Goal: Task Accomplishment & Management: Complete application form

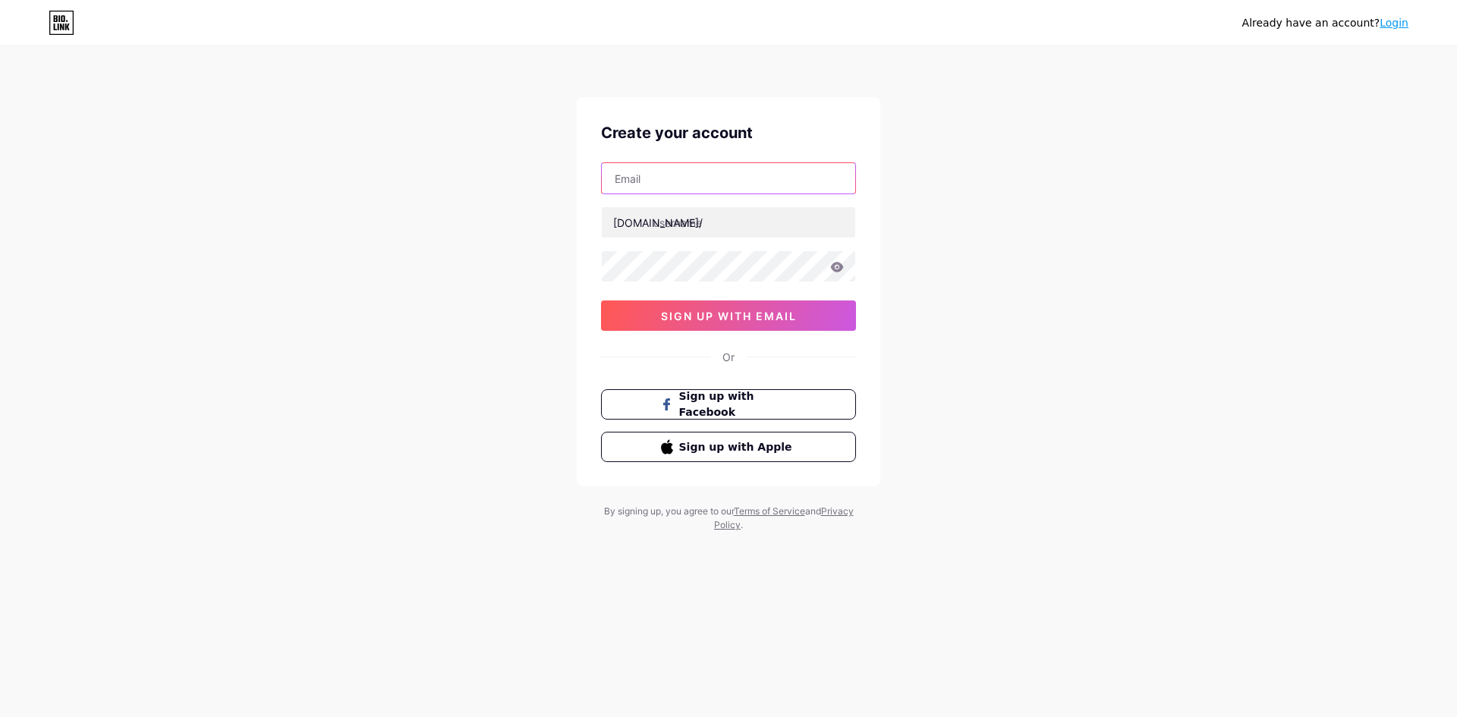
click at [700, 187] on input "text" at bounding box center [728, 178] width 253 height 30
type input "[EMAIL_ADDRESS][DOMAIN_NAME]"
click at [700, 232] on input "text" at bounding box center [728, 222] width 253 height 30
drag, startPoint x: 677, startPoint y: 178, endPoint x: 295, endPoint y: 153, distance: 382.5
click at [299, 153] on div "Already have an account? Login Create your account tymonglobalseo@gmail.com bio…" at bounding box center [728, 290] width 1457 height 581
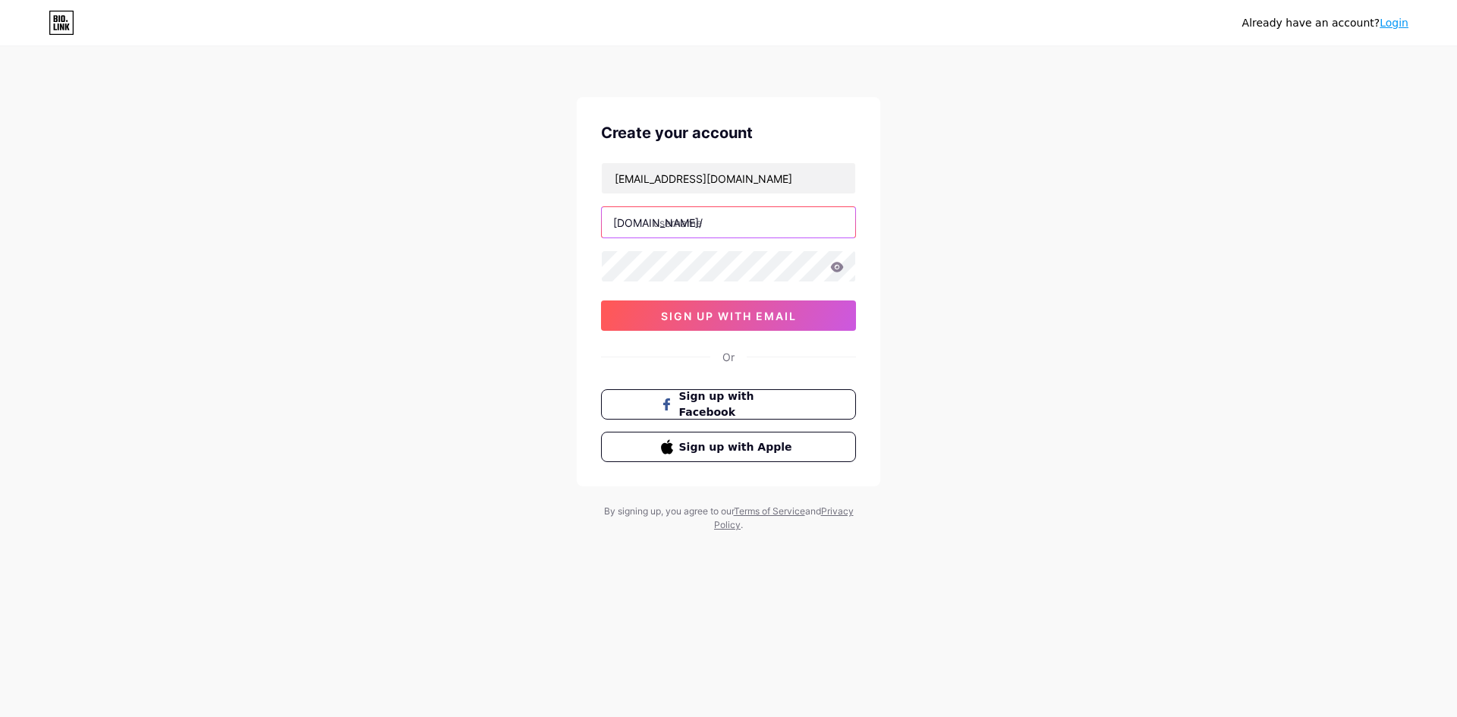
click at [683, 231] on input "text" at bounding box center [728, 222] width 253 height 30
paste input "tymonglobal"
type input "tymonglobal"
click at [725, 320] on span "sign up with email" at bounding box center [729, 316] width 136 height 13
click at [707, 314] on span "sign up with email" at bounding box center [729, 316] width 136 height 13
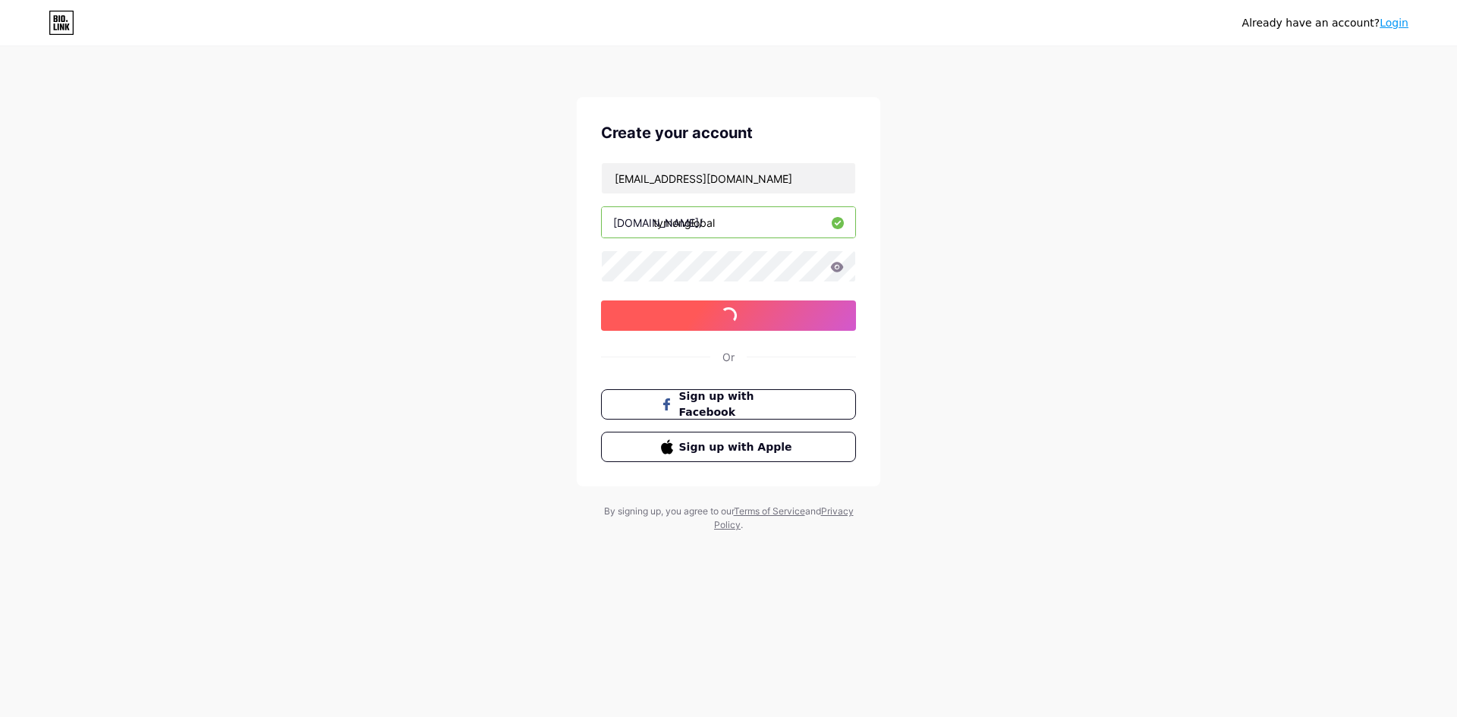
click at [707, 314] on span "sign up with email" at bounding box center [729, 316] width 136 height 13
click at [759, 313] on span "sign up with email" at bounding box center [729, 316] width 136 height 13
click at [971, 603] on div "Already have an account? Login Create your account tymonglobalseo@gmail.com bio…" at bounding box center [728, 358] width 1457 height 717
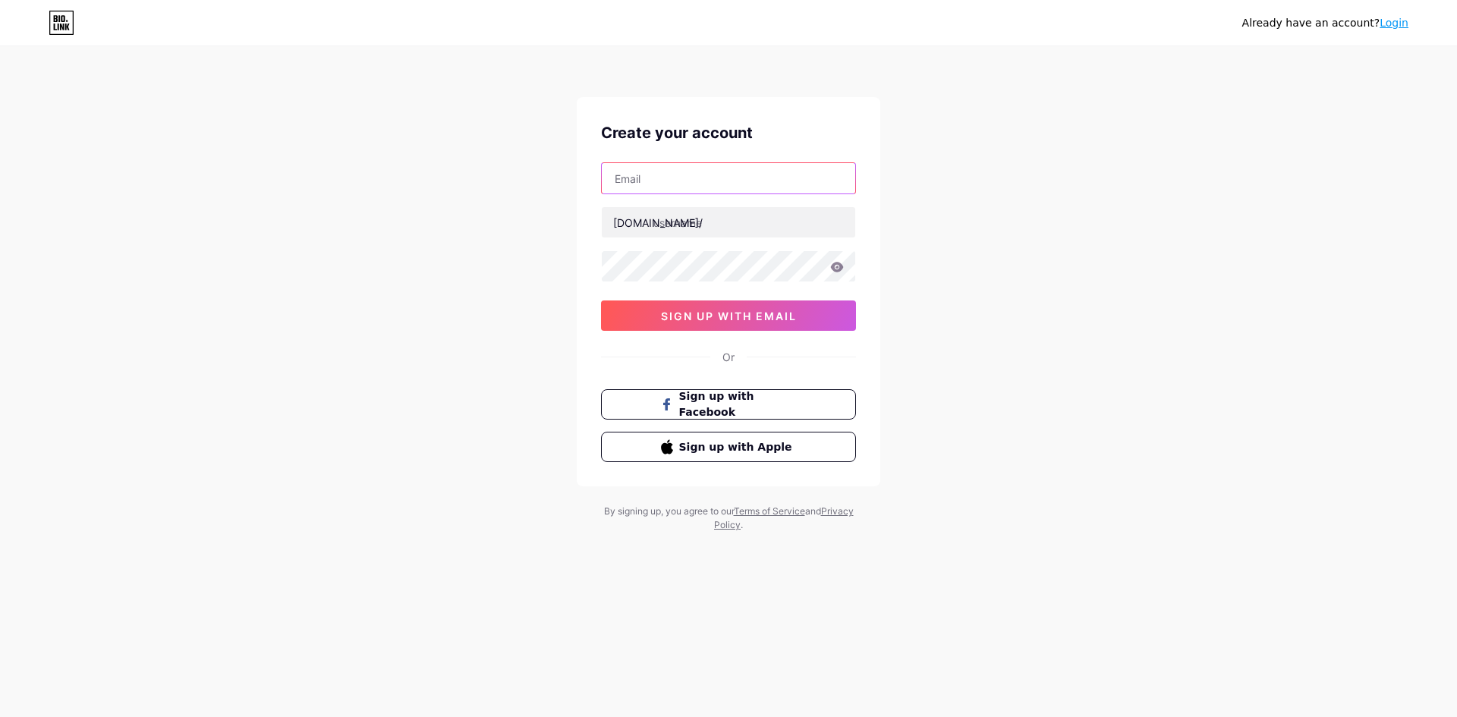
drag, startPoint x: 0, startPoint y: 0, endPoint x: 685, endPoint y: 178, distance: 708.1
click at [685, 178] on input "text" at bounding box center [728, 178] width 253 height 30
click at [719, 225] on input "text" at bounding box center [728, 222] width 253 height 30
click at [708, 189] on input "text" at bounding box center [728, 178] width 253 height 30
type input "[EMAIL_ADDRESS][DOMAIN_NAME]"
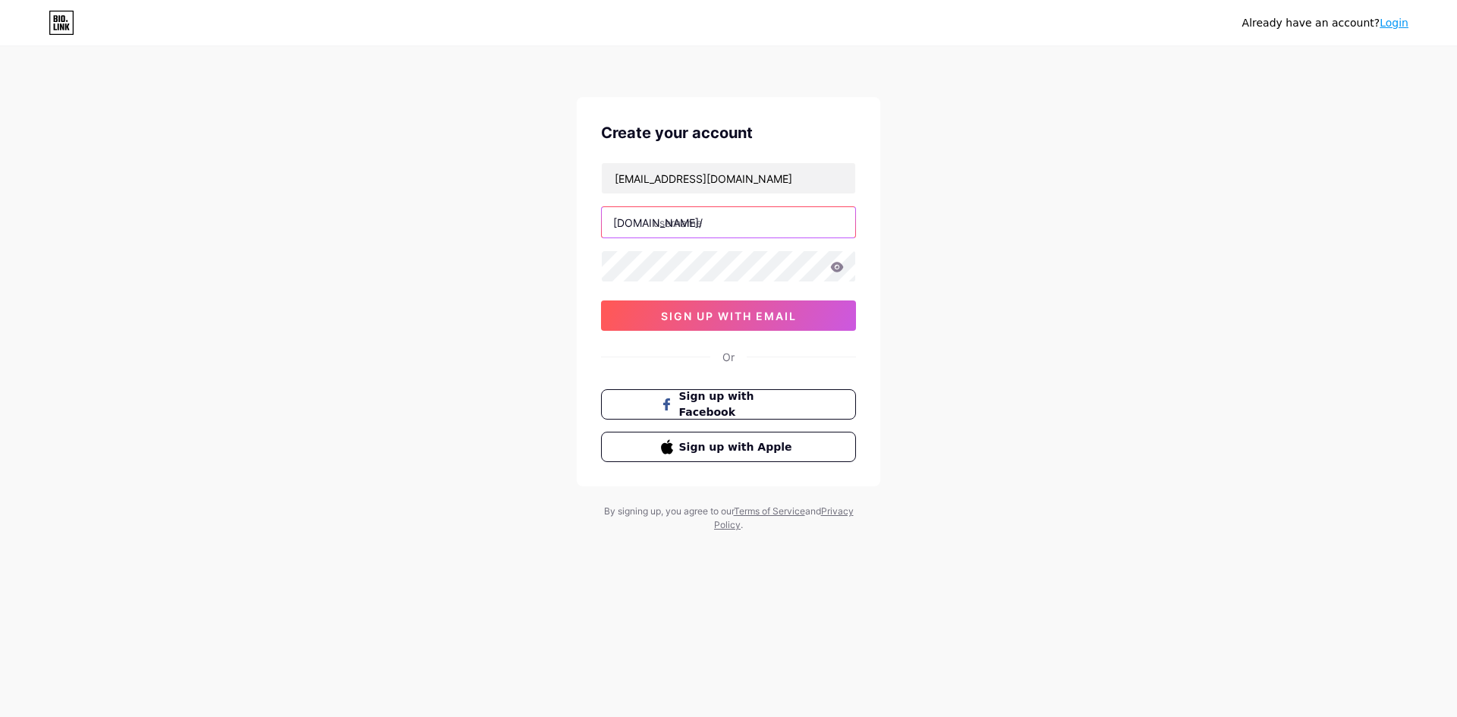
click at [696, 228] on input "text" at bounding box center [728, 222] width 253 height 30
type input "tymonglobal"
click at [668, 305] on button "sign up with email" at bounding box center [728, 316] width 255 height 30
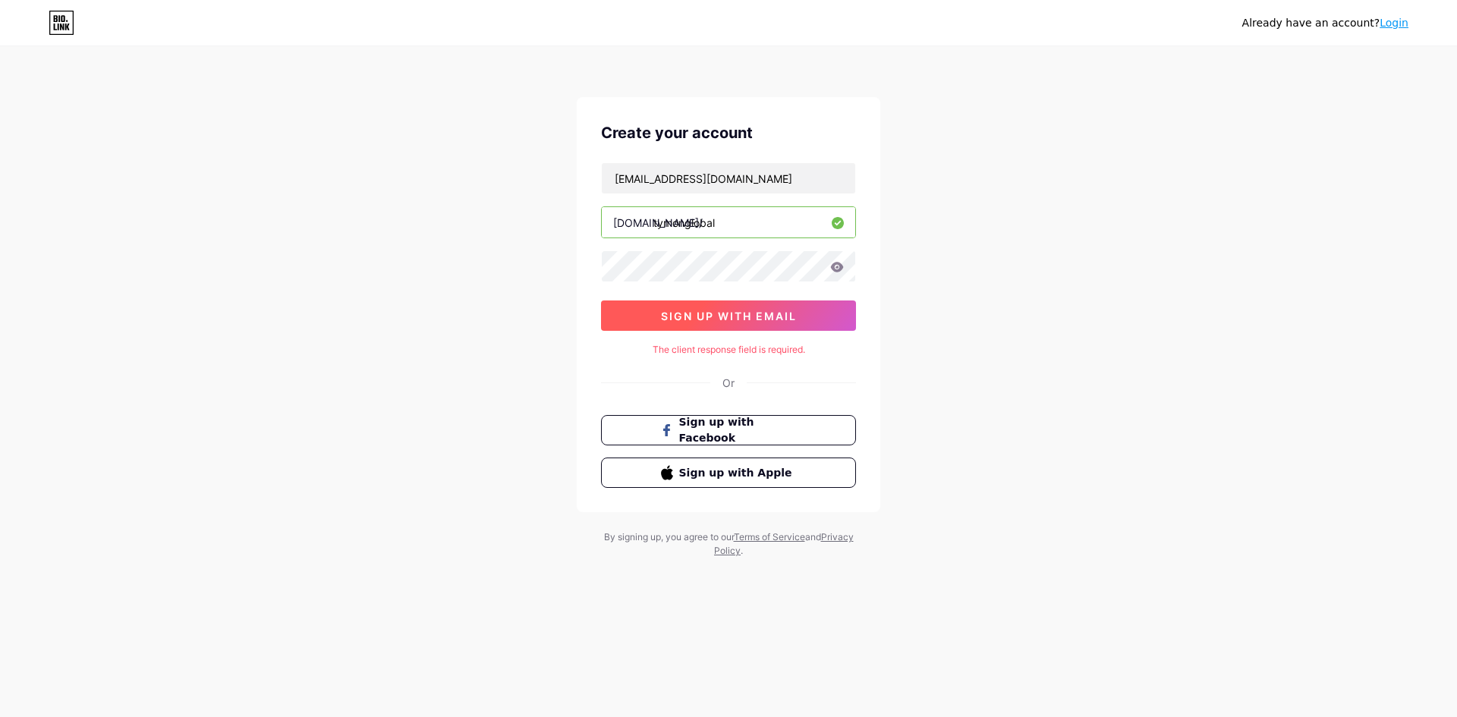
click at [735, 317] on span "sign up with email" at bounding box center [729, 316] width 136 height 13
click at [726, 381] on div "Or" at bounding box center [728, 383] width 12 height 16
click at [1390, 27] on link "Login" at bounding box center [1394, 23] width 29 height 12
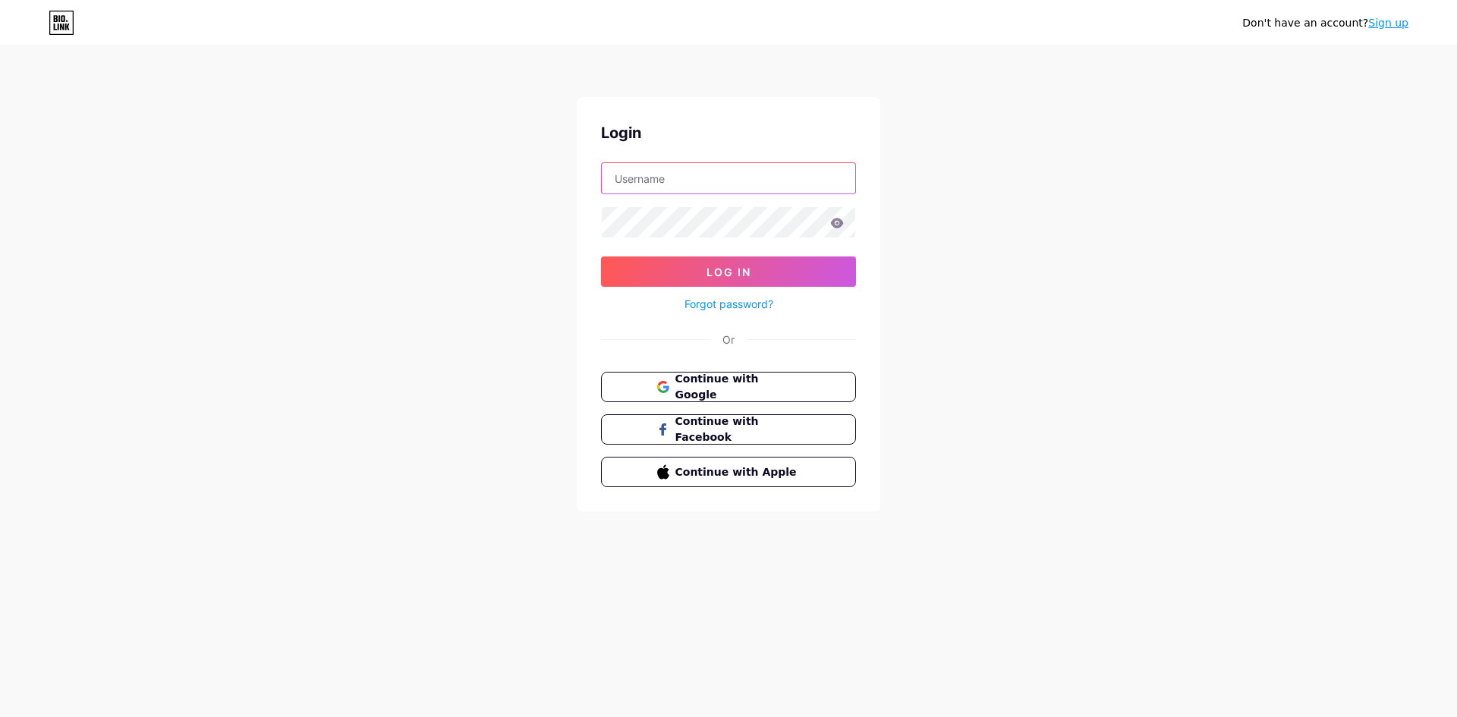
click at [722, 174] on input "text" at bounding box center [728, 178] width 253 height 30
click at [698, 172] on input "text" at bounding box center [728, 178] width 253 height 30
drag, startPoint x: 680, startPoint y: 181, endPoint x: 803, endPoint y: 181, distance: 122.9
click at [803, 181] on input "[EMAIL_ADDRESS][DOMAIN_NAME]" at bounding box center [728, 178] width 253 height 30
click at [704, 274] on button "Log In" at bounding box center [728, 272] width 255 height 30
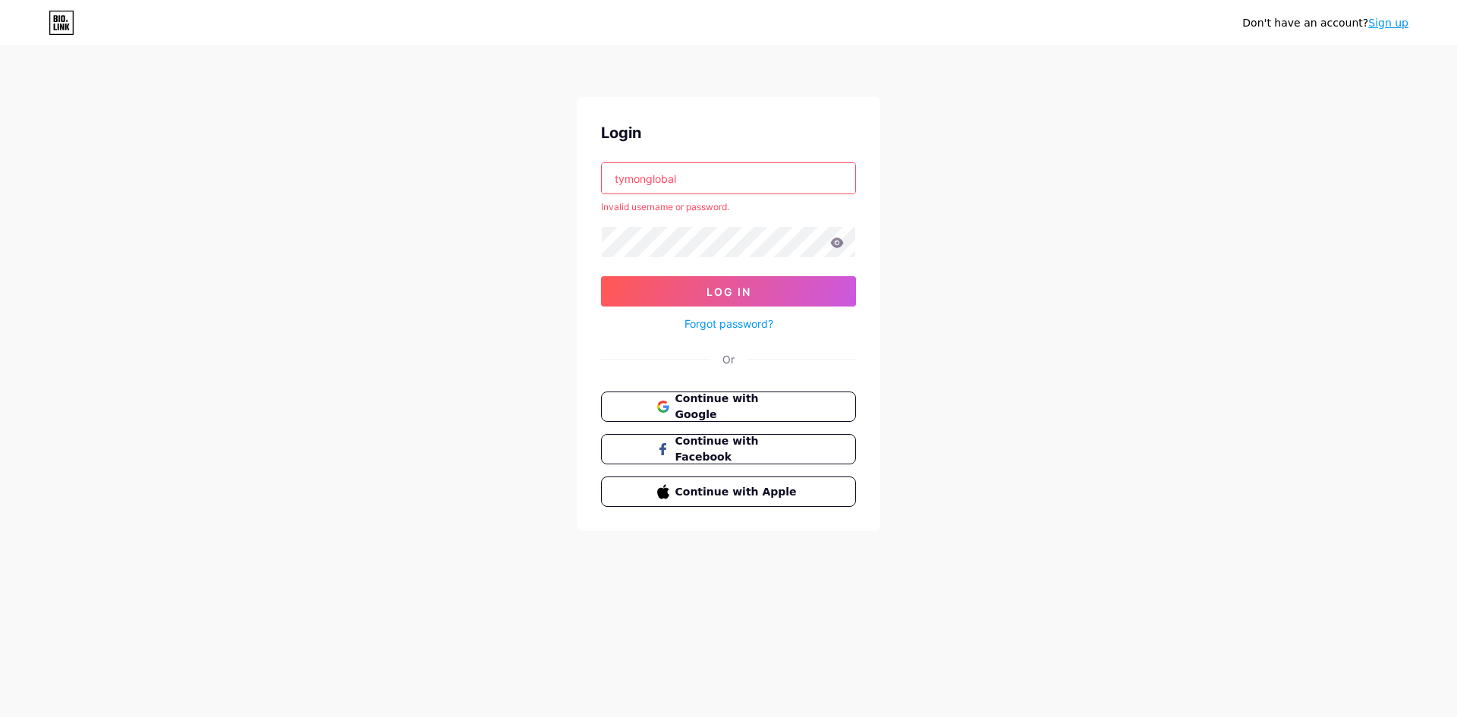
click at [680, 162] on div "Login tymonglobal Invalid username or password. Log In Forgot password? Or Cont…" at bounding box center [729, 314] width 304 height 434
click at [681, 181] on input "tymonglobal" at bounding box center [728, 178] width 253 height 30
type input "[EMAIL_ADDRESS][DOMAIN_NAME]"
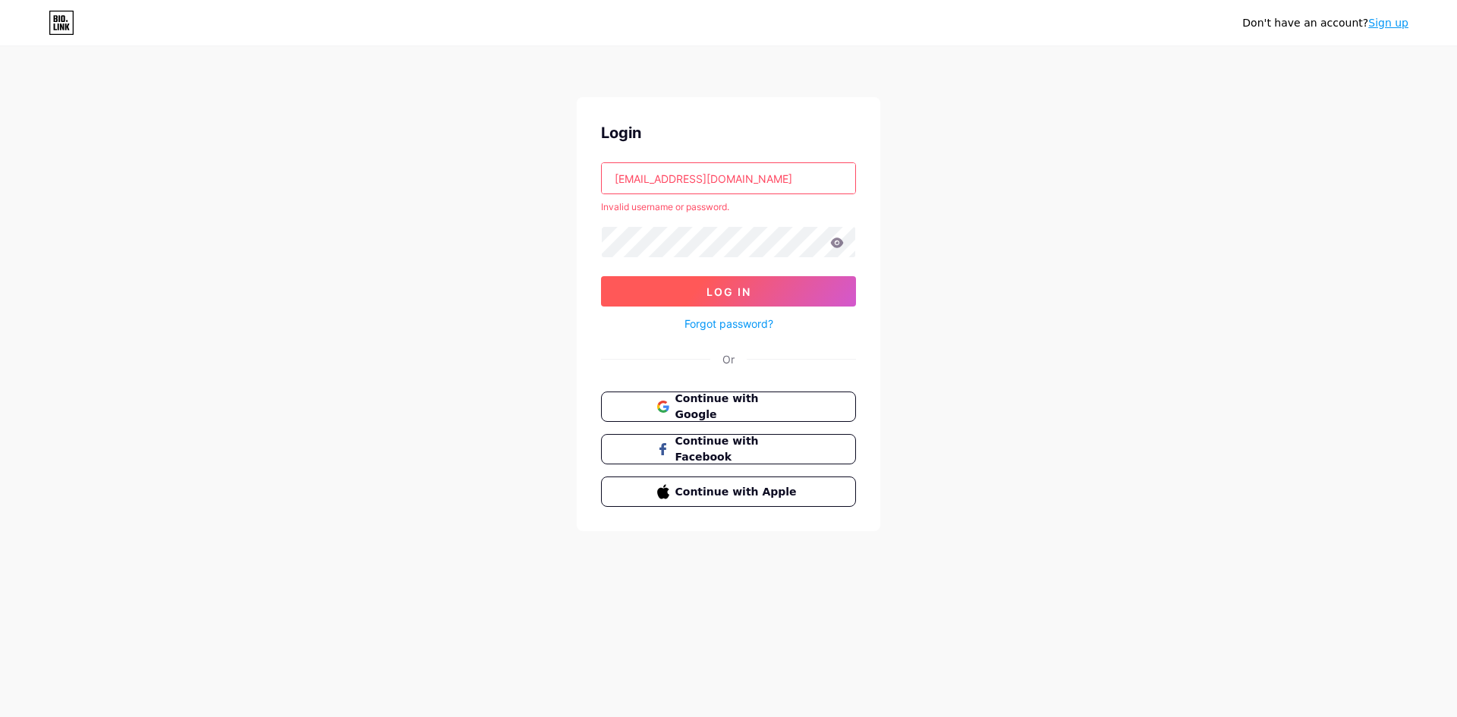
click at [722, 286] on span "Log In" at bounding box center [729, 291] width 45 height 13
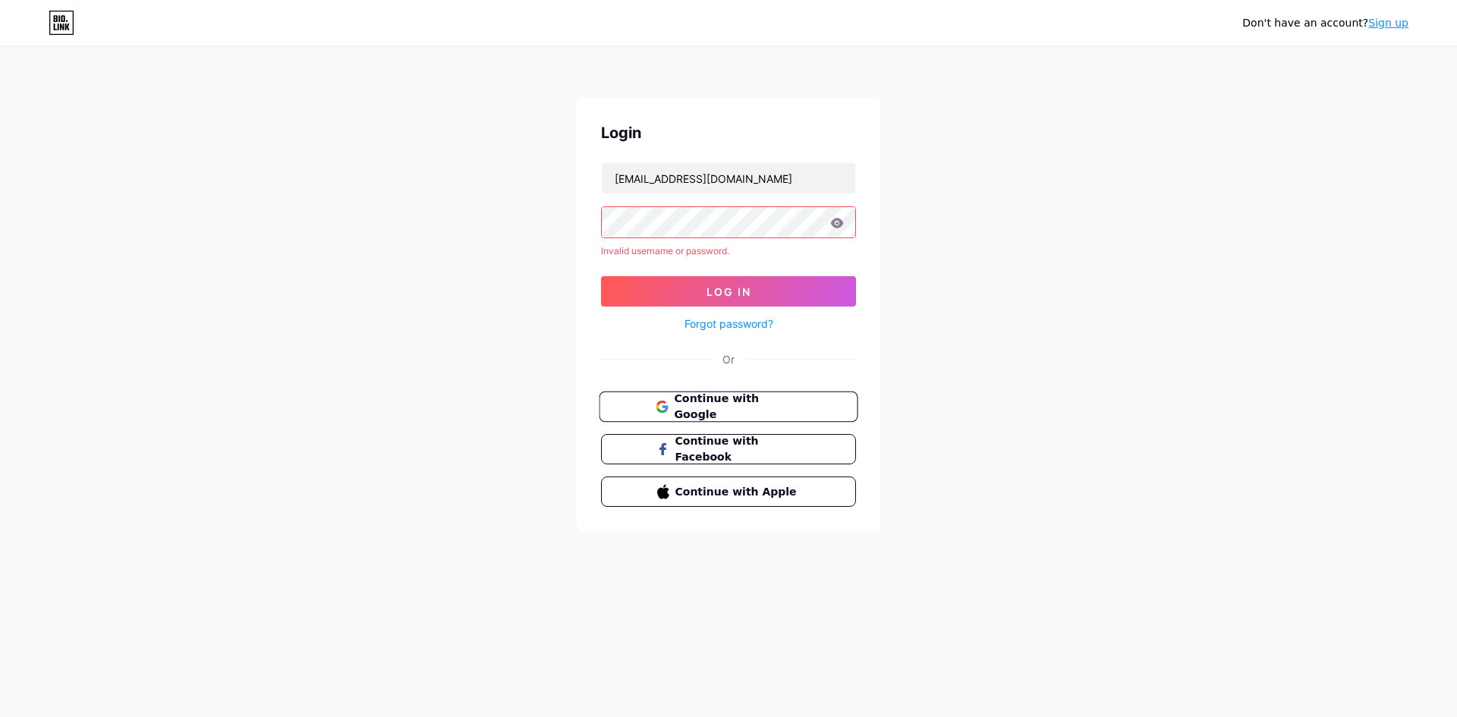
click at [722, 404] on span "Continue with Google" at bounding box center [737, 407] width 127 height 33
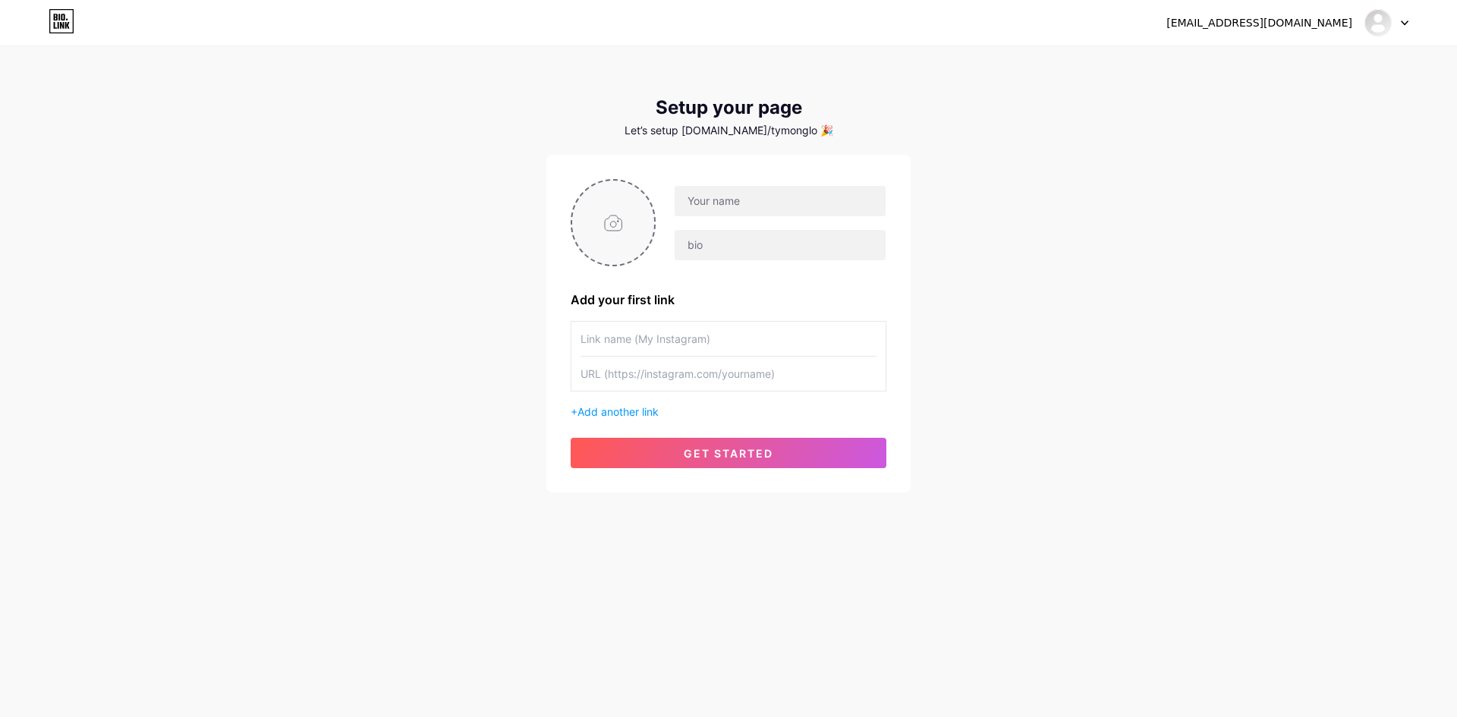
click at [622, 223] on input "file" at bounding box center [613, 223] width 82 height 84
type input "C:\fakepath\tymonglobal_logo_image.jpg"
click at [702, 195] on input "text" at bounding box center [780, 201] width 211 height 30
drag, startPoint x: 752, startPoint y: 198, endPoint x: 842, endPoint y: 198, distance: 89.5
click at [842, 198] on input "[EMAIL_ADDRESS][DOMAIN_NAME]" at bounding box center [780, 201] width 211 height 30
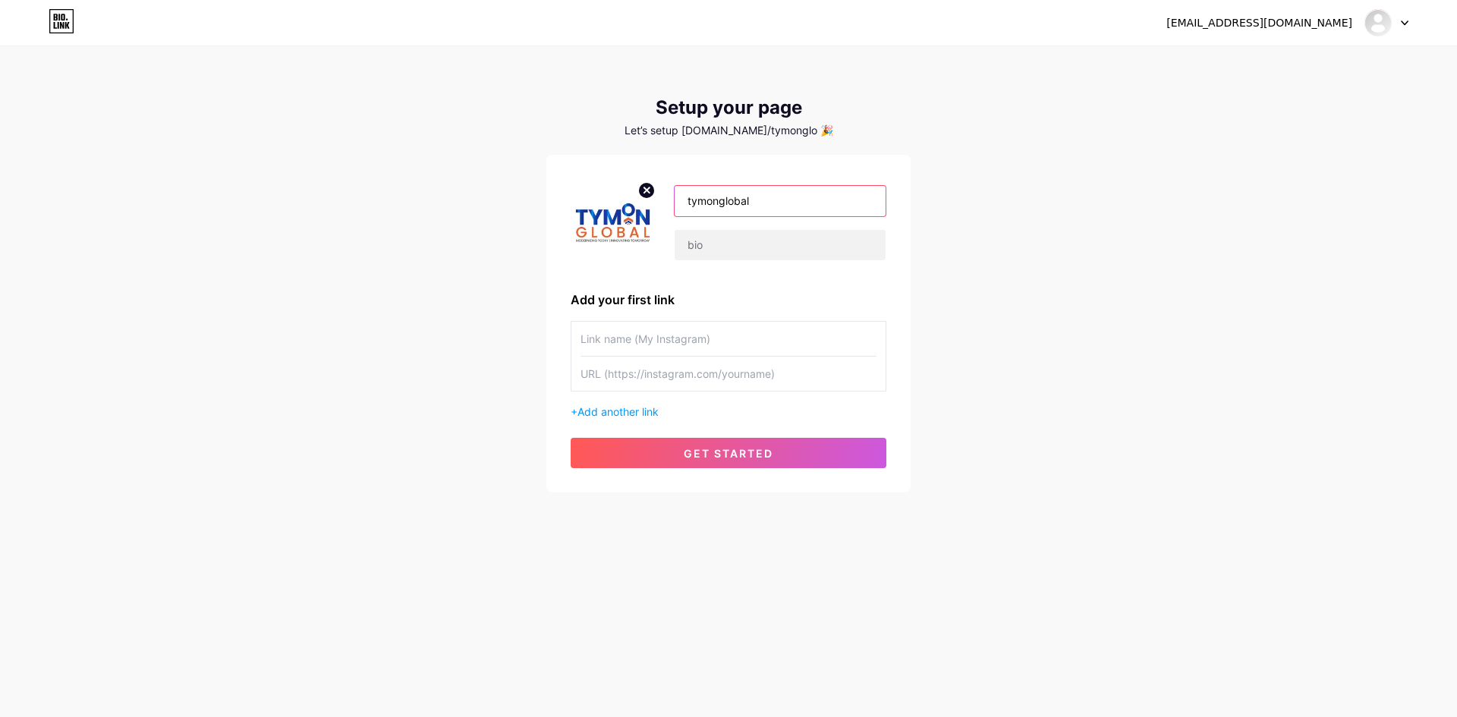
click at [719, 208] on input "tymonglobal" at bounding box center [780, 201] width 211 height 30
type input "Tymon Global"
click at [753, 238] on input "text" at bounding box center [780, 245] width 211 height 30
paste input "Tymon Global is a U.S.-based IT services and digital transformation firm specia…"
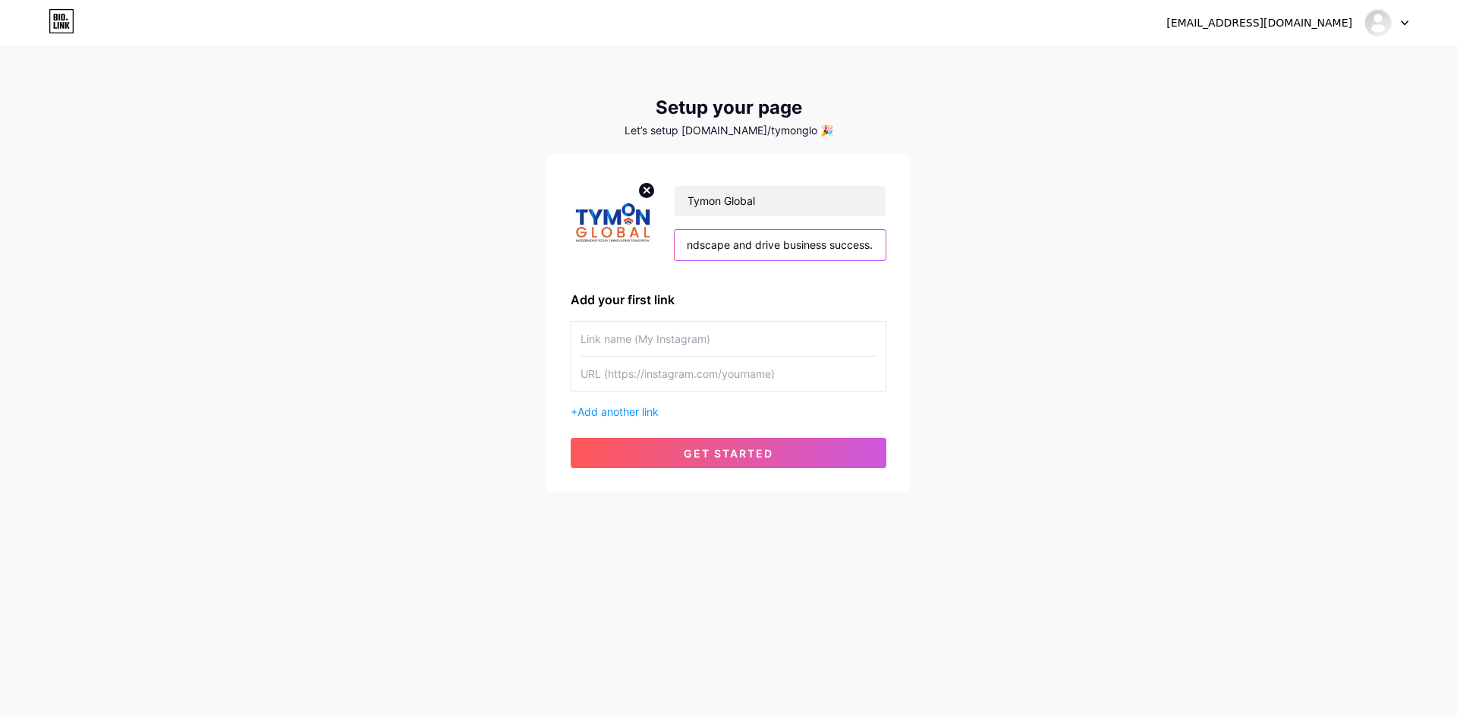
type input "Tymon Global is a U.S.-based IT services and digital transformation firm specia…"
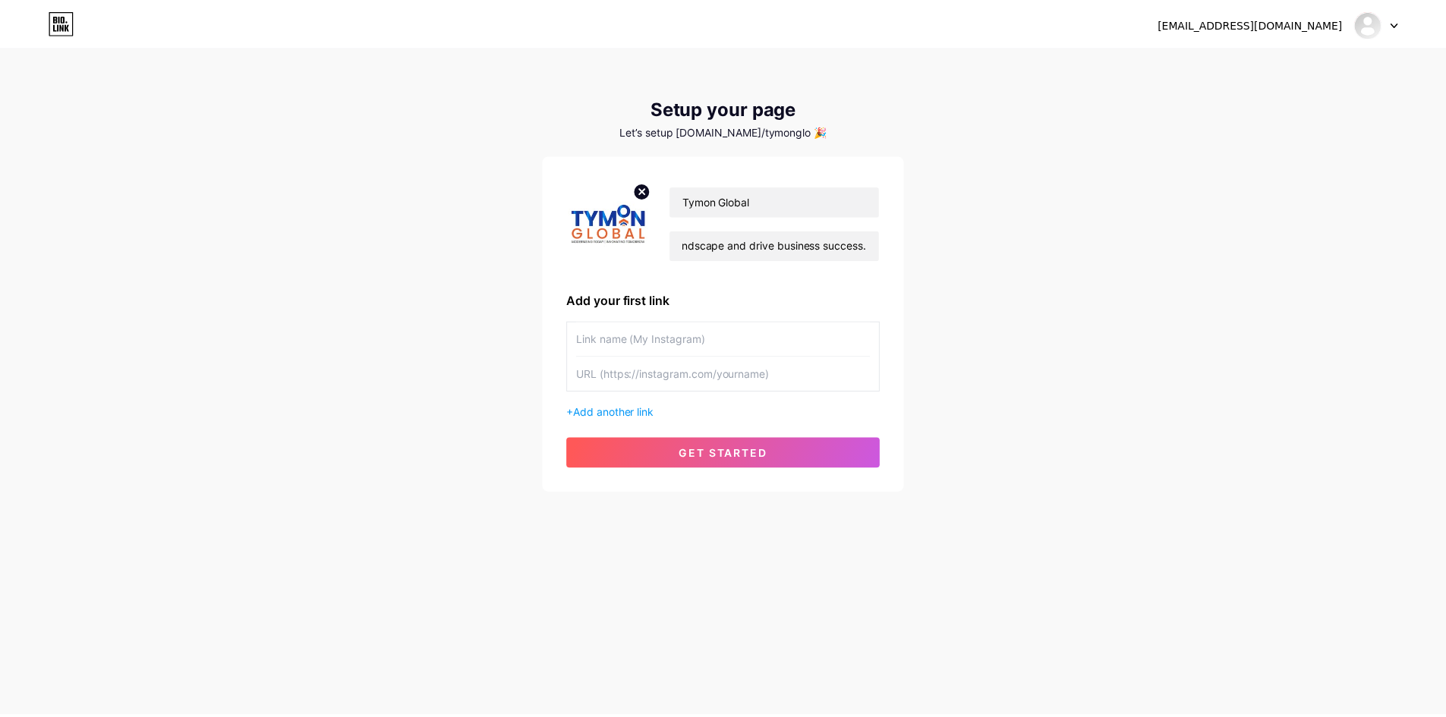
scroll to position [0, 0]
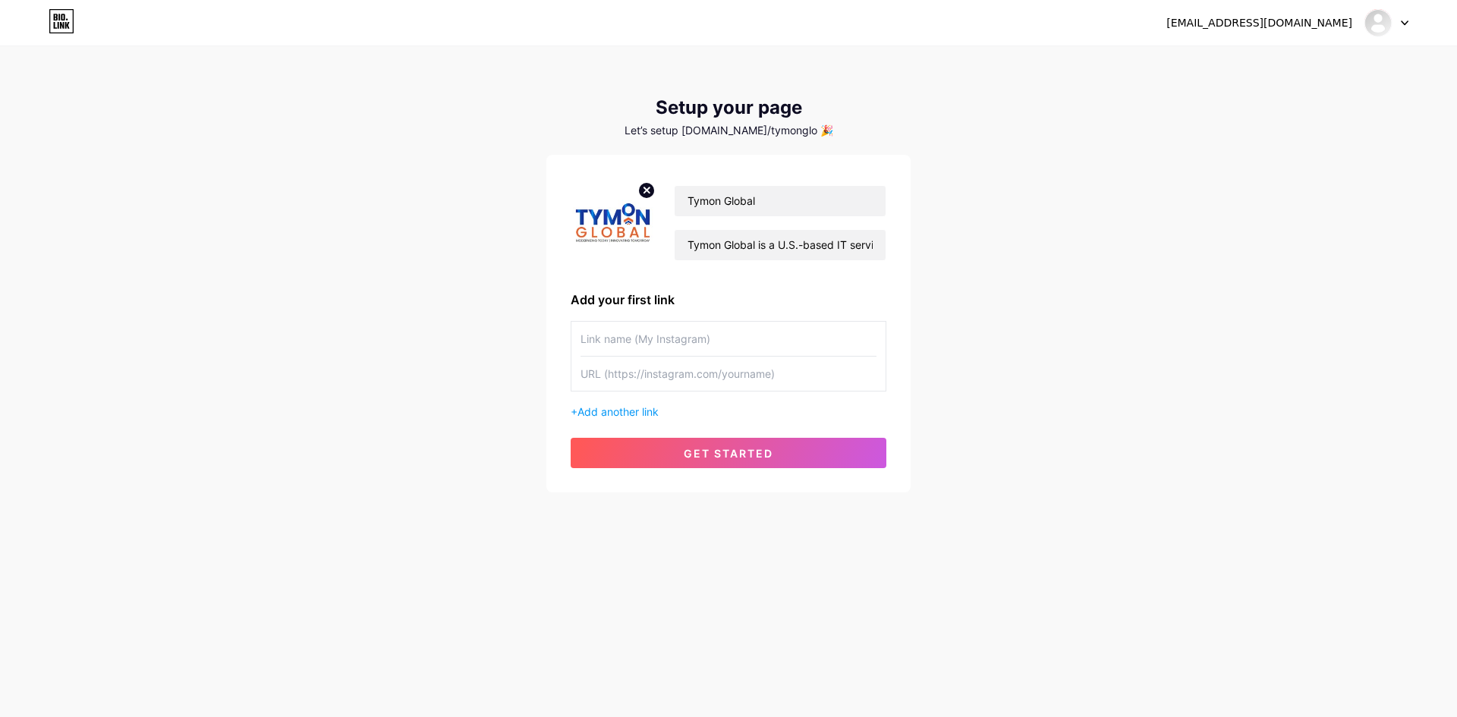
click at [666, 354] on input "text" at bounding box center [729, 339] width 296 height 34
paste input "IT services and digital transformation"
click at [714, 384] on input "text" at bounding box center [729, 374] width 296 height 34
click at [814, 343] on input "IT services and digital transformation Solution" at bounding box center [729, 339] width 296 height 34
type input "IT services and digital transformation Solutions"
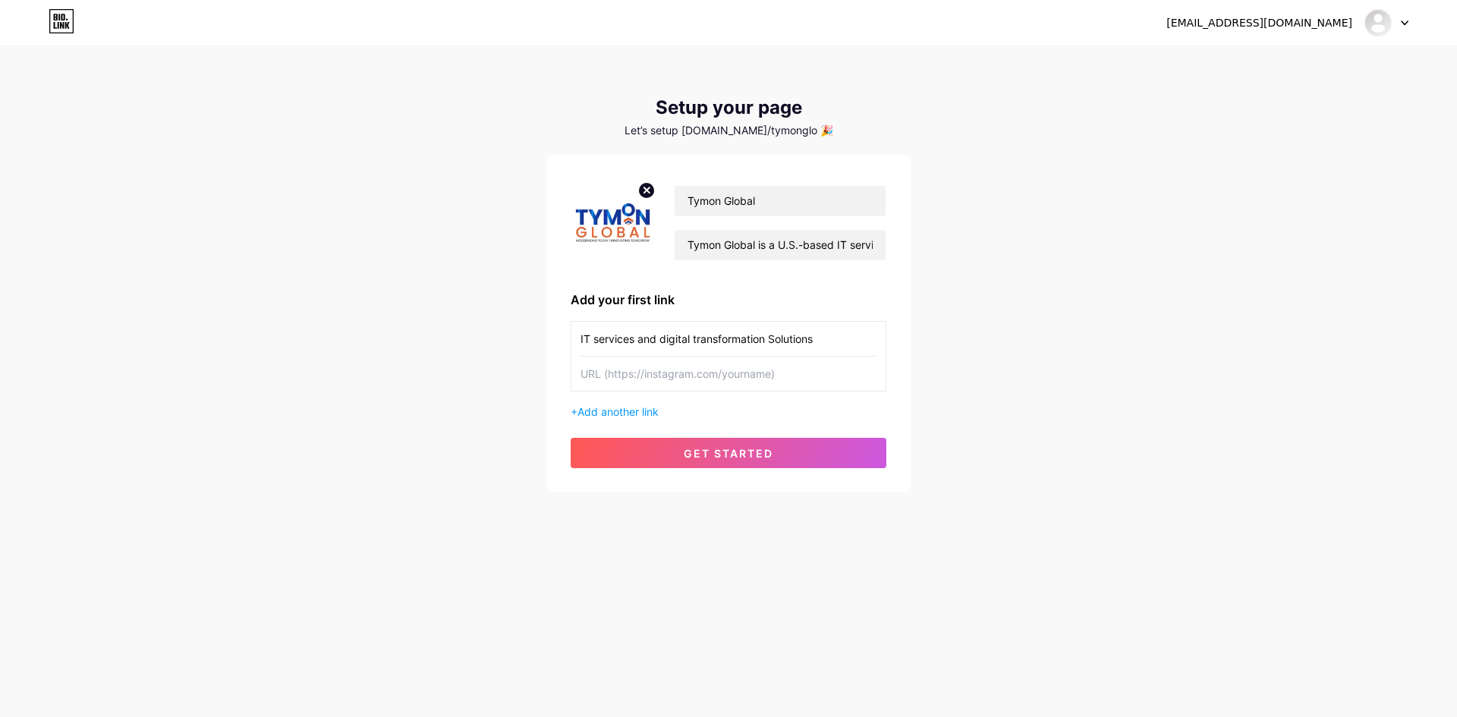
click at [701, 381] on input "text" at bounding box center [729, 374] width 296 height 34
paste input "https://tymonglobal.com/"
type input "https://tymonglobal.com/"
click at [634, 411] on span "Add another link" at bounding box center [618, 411] width 81 height 13
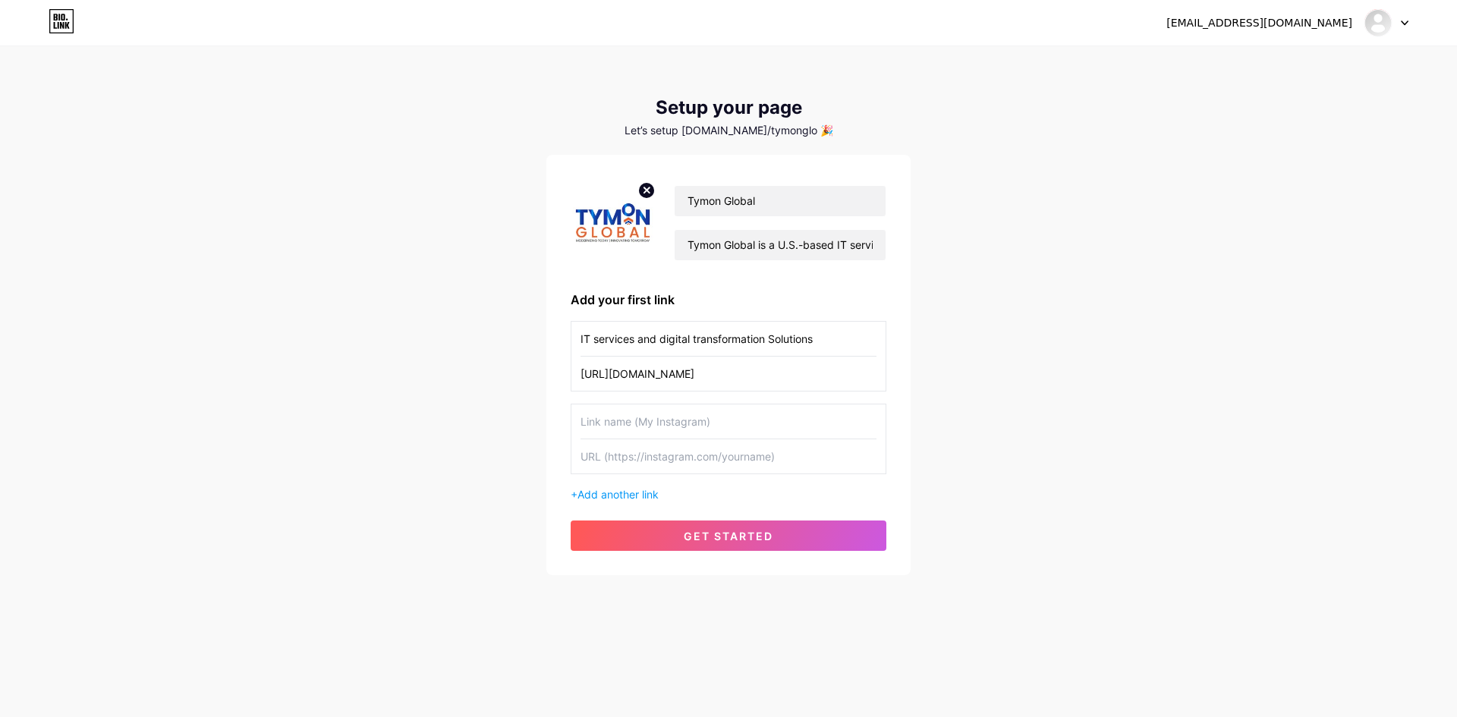
click at [652, 428] on input "text" at bounding box center [729, 421] width 296 height 34
type input "Facebook"
click at [642, 461] on input "text" at bounding box center [729, 456] width 296 height 34
paste input "https://www.facebook.com/TymonGlobalInc"
type input "https://www.facebook.com/TymonGlobalInc"
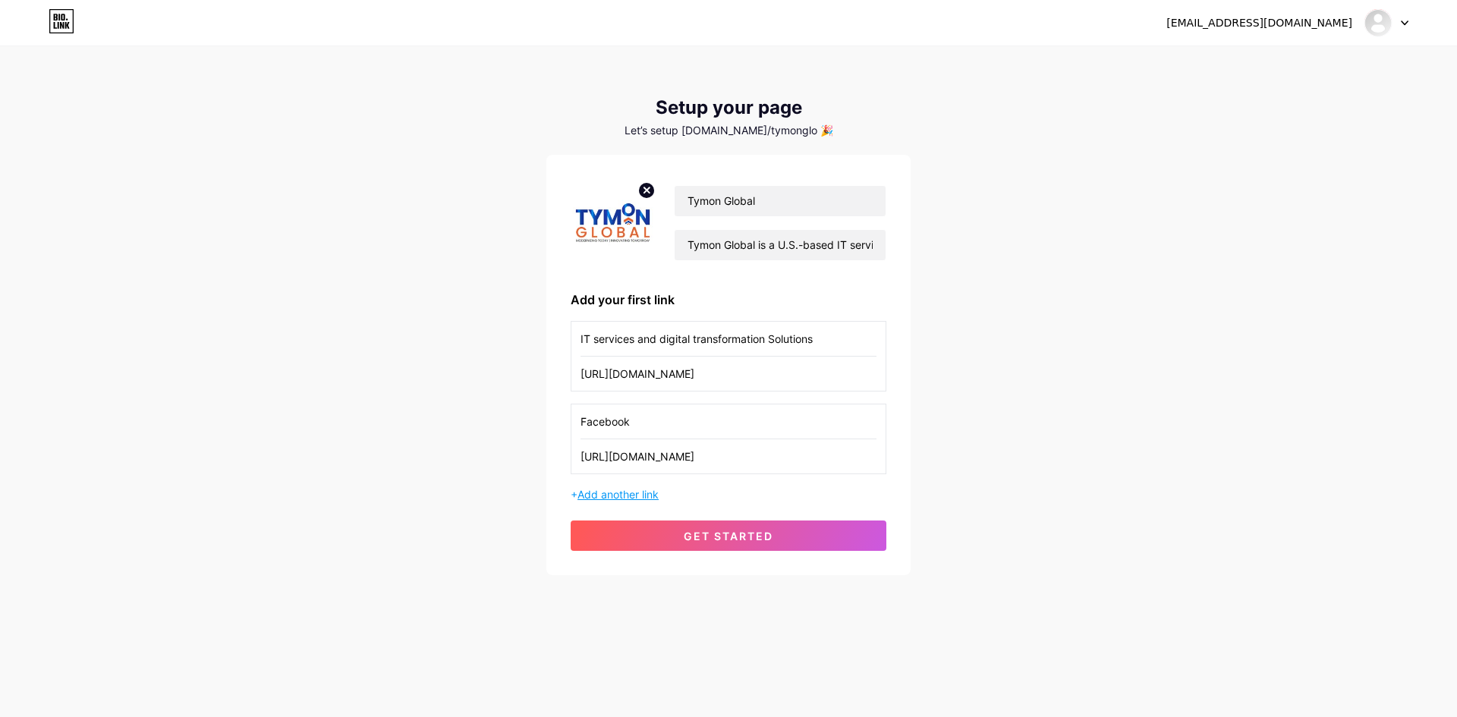
click at [635, 493] on span "Add another link" at bounding box center [618, 494] width 81 height 13
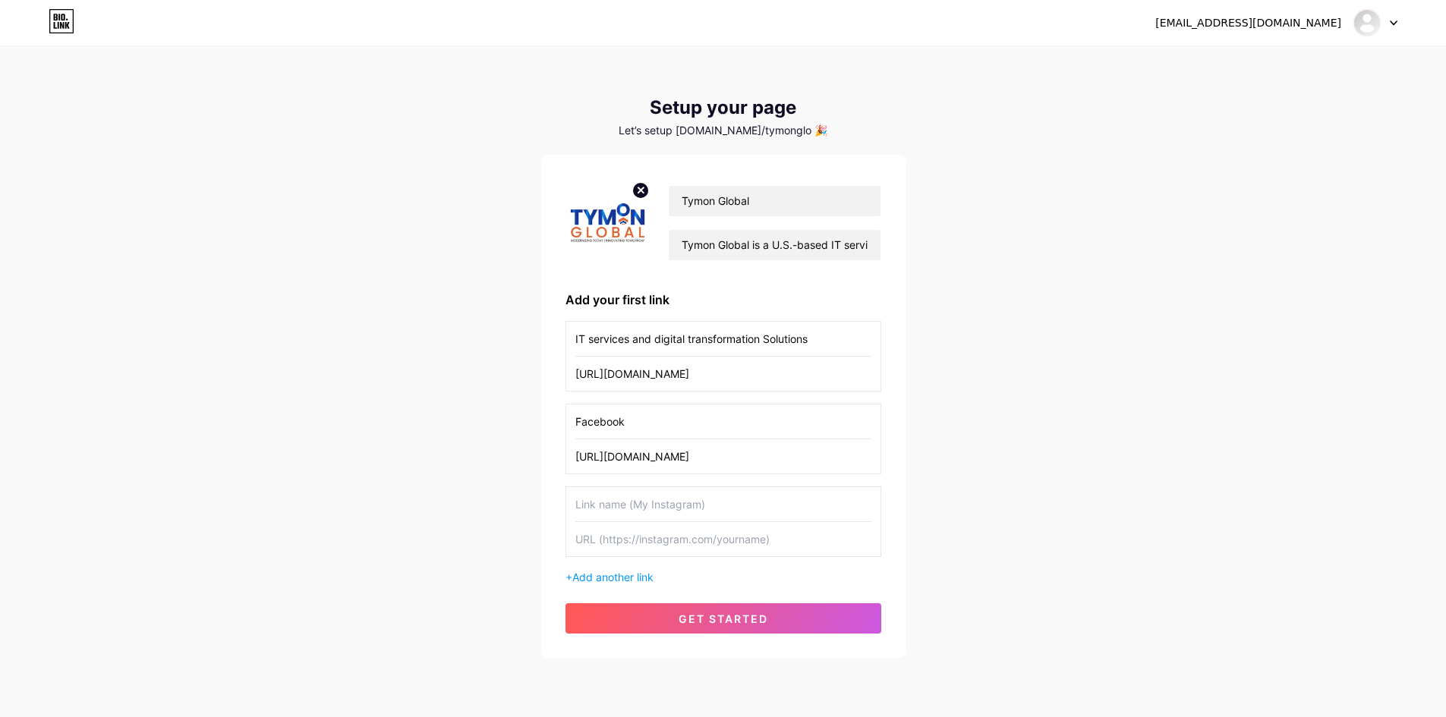
click at [616, 494] on input "text" at bounding box center [723, 504] width 296 height 34
click at [631, 548] on input "text" at bounding box center [723, 539] width 296 height 34
paste input "https://www.linkedin.com/company/tymon-global-inc/"
click at [656, 542] on input "https://www.linkedin.com/company/tymon-global-inc/" at bounding box center [723, 539] width 296 height 34
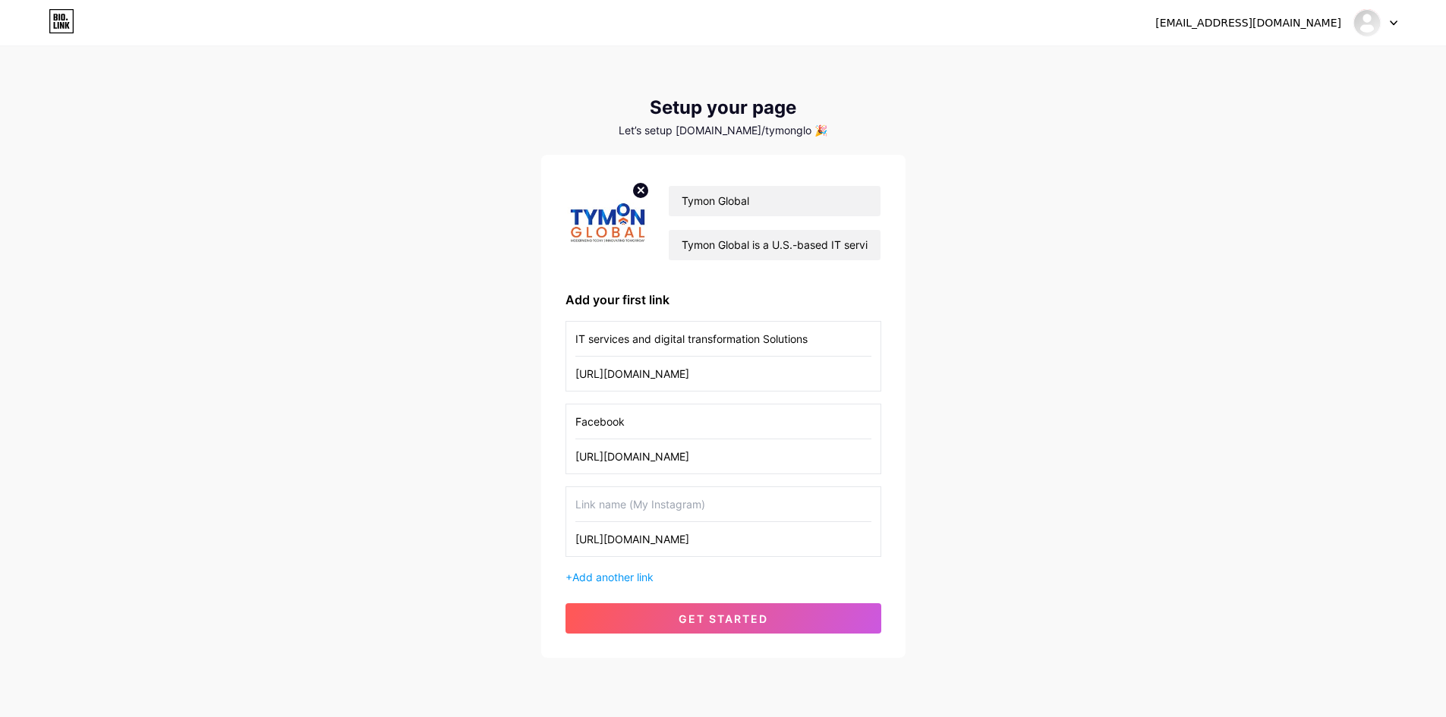
type input "https://www.linkedin.com/company/tymon-global-inc/"
click at [647, 509] on input "text" at bounding box center [723, 504] width 296 height 34
paste input "linkedin"
click at [580, 502] on input "linkedin" at bounding box center [723, 504] width 296 height 34
type input "LinkedIn"
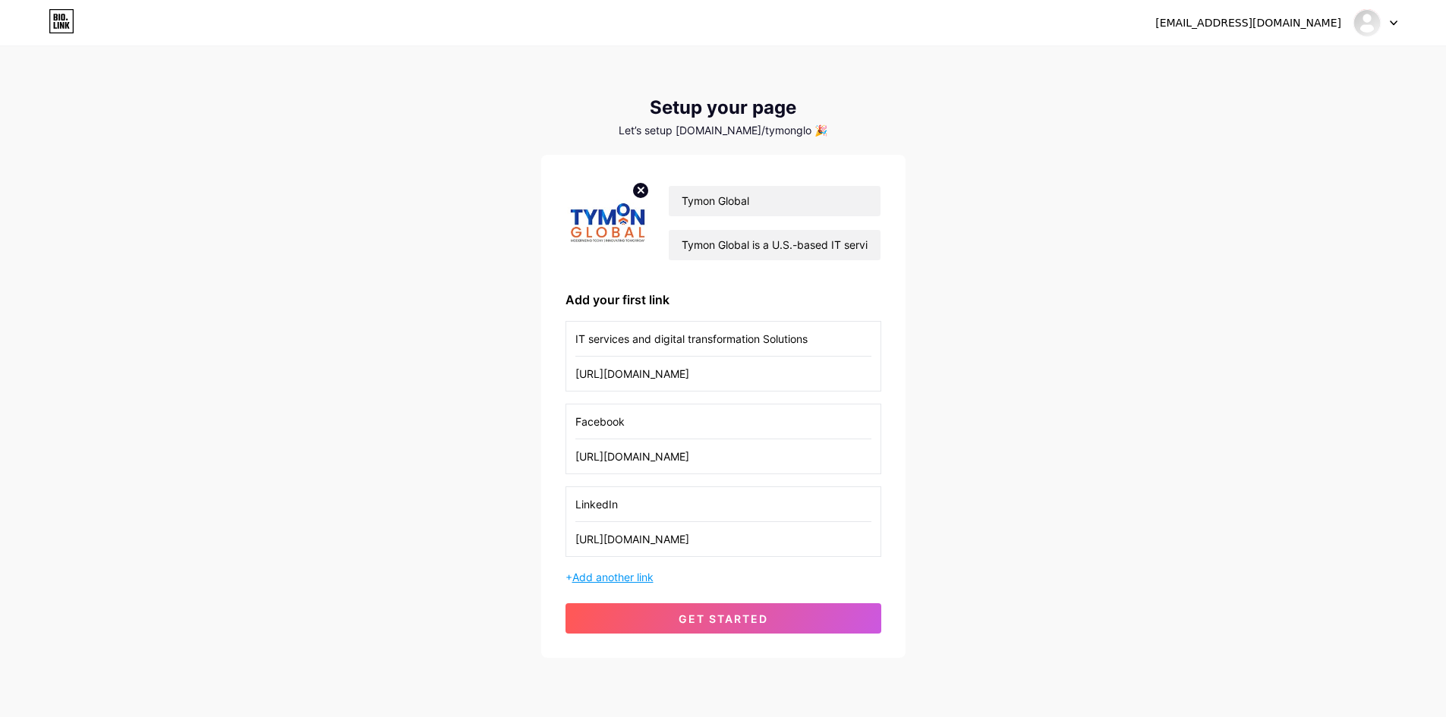
click at [625, 582] on span "Add another link" at bounding box center [612, 577] width 81 height 13
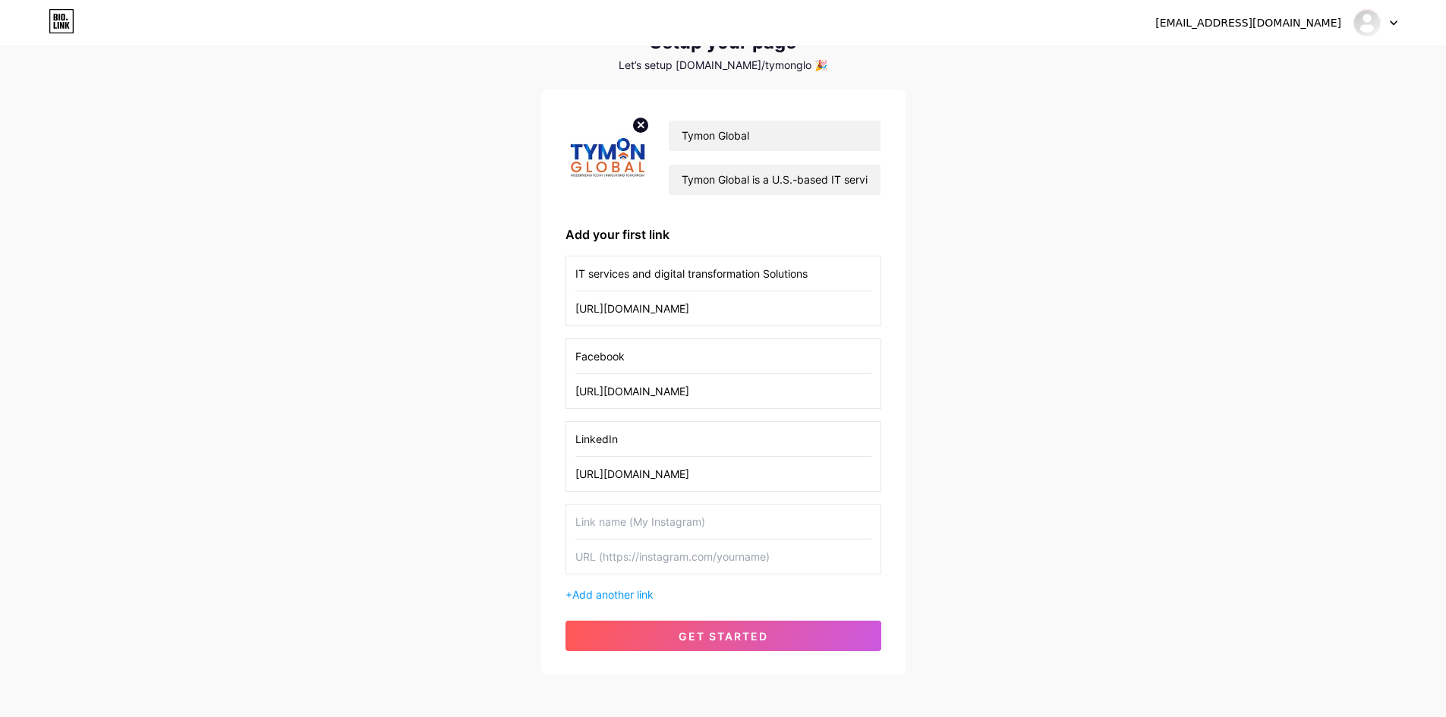
scroll to position [133, 0]
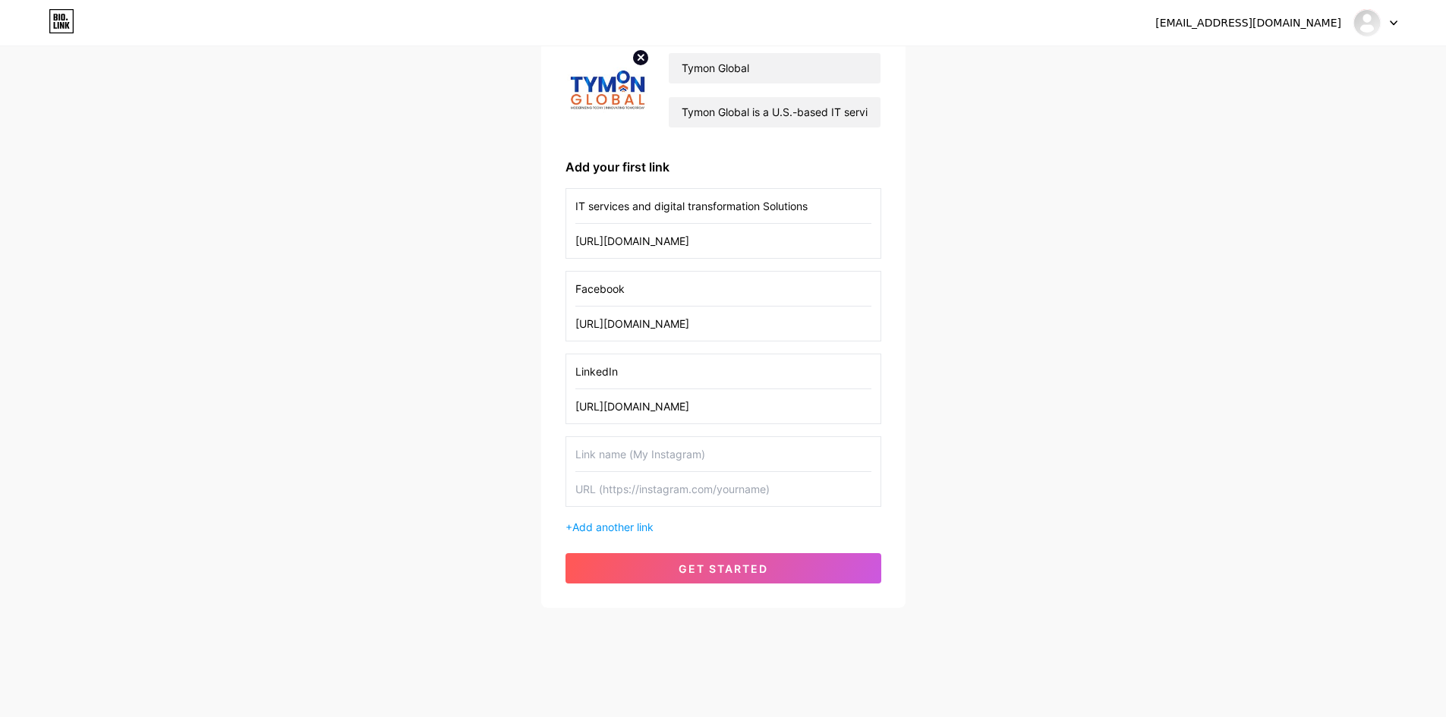
click at [606, 426] on div "IT services and digital transformation Solutions https://tymonglobal.com/ Faceb…" at bounding box center [723, 361] width 316 height 347
click at [610, 461] on input "text" at bounding box center [723, 454] width 296 height 34
click at [653, 499] on input "text" at bounding box center [723, 489] width 296 height 34
paste input "https://www.instagram.com/tymonglobal/"
click at [648, 493] on input "https://www.instagram.com/tymonglobal/" at bounding box center [723, 489] width 296 height 34
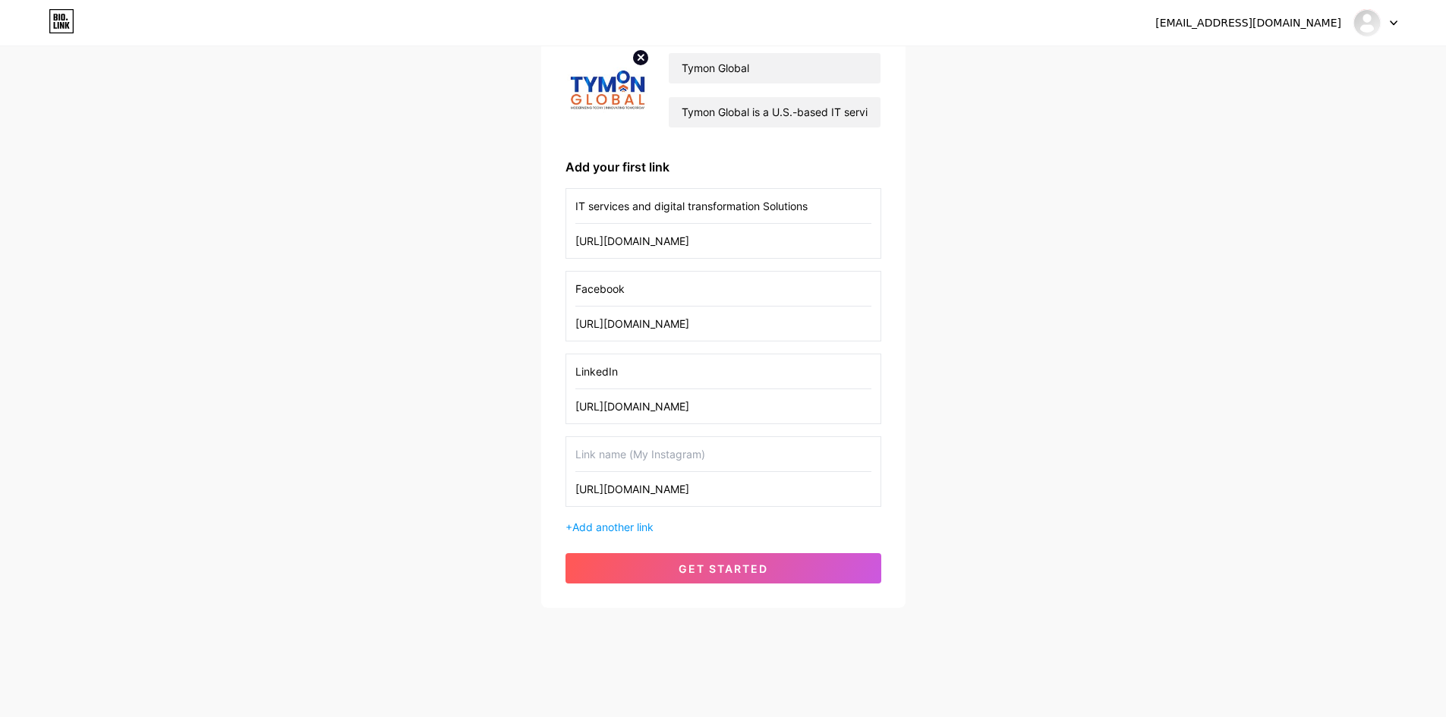
click at [648, 493] on input "https://www.instagram.com/tymonglobal/" at bounding box center [723, 489] width 296 height 34
type input "https://www.instagram.com/tymonglobal/"
click at [632, 459] on input "text" at bounding box center [723, 454] width 296 height 34
paste input "instagram"
click at [580, 454] on input "instagram" at bounding box center [723, 454] width 296 height 34
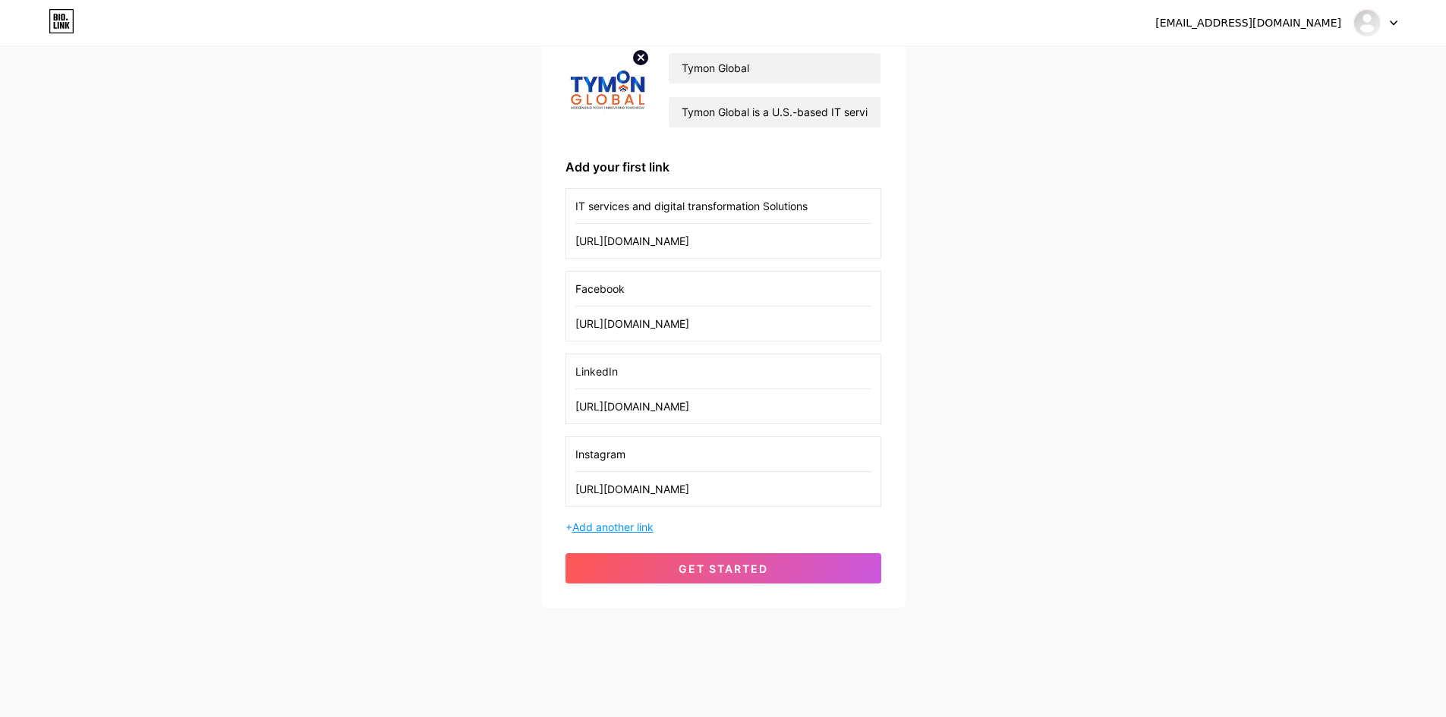
type input "Instagram"
click at [615, 530] on span "Add another link" at bounding box center [612, 527] width 81 height 13
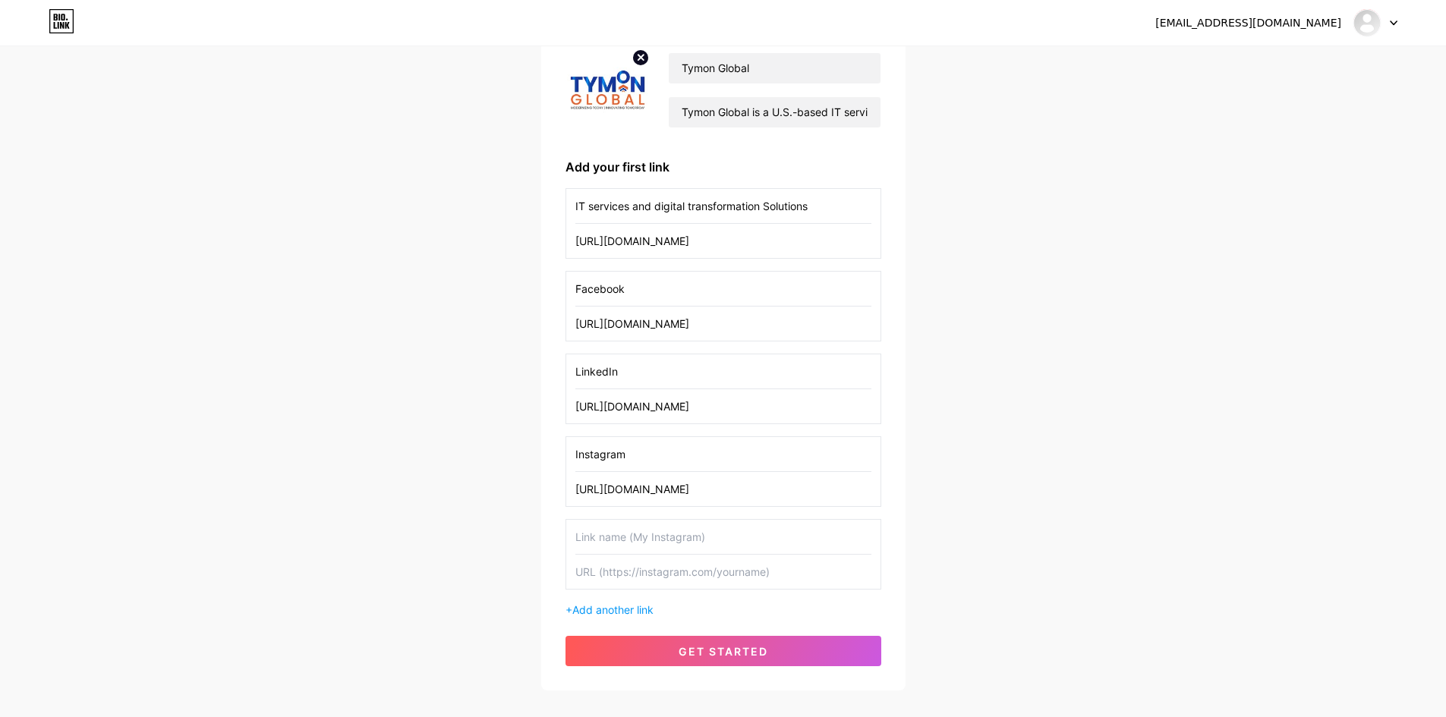
click at [613, 535] on input "text" at bounding box center [723, 537] width 296 height 34
click at [643, 570] on input "text" at bounding box center [723, 572] width 296 height 34
paste input "https://x.com/tymonglobal"
type input "https://x.com/tymonglobal"
click at [641, 540] on input "text" at bounding box center [723, 537] width 296 height 34
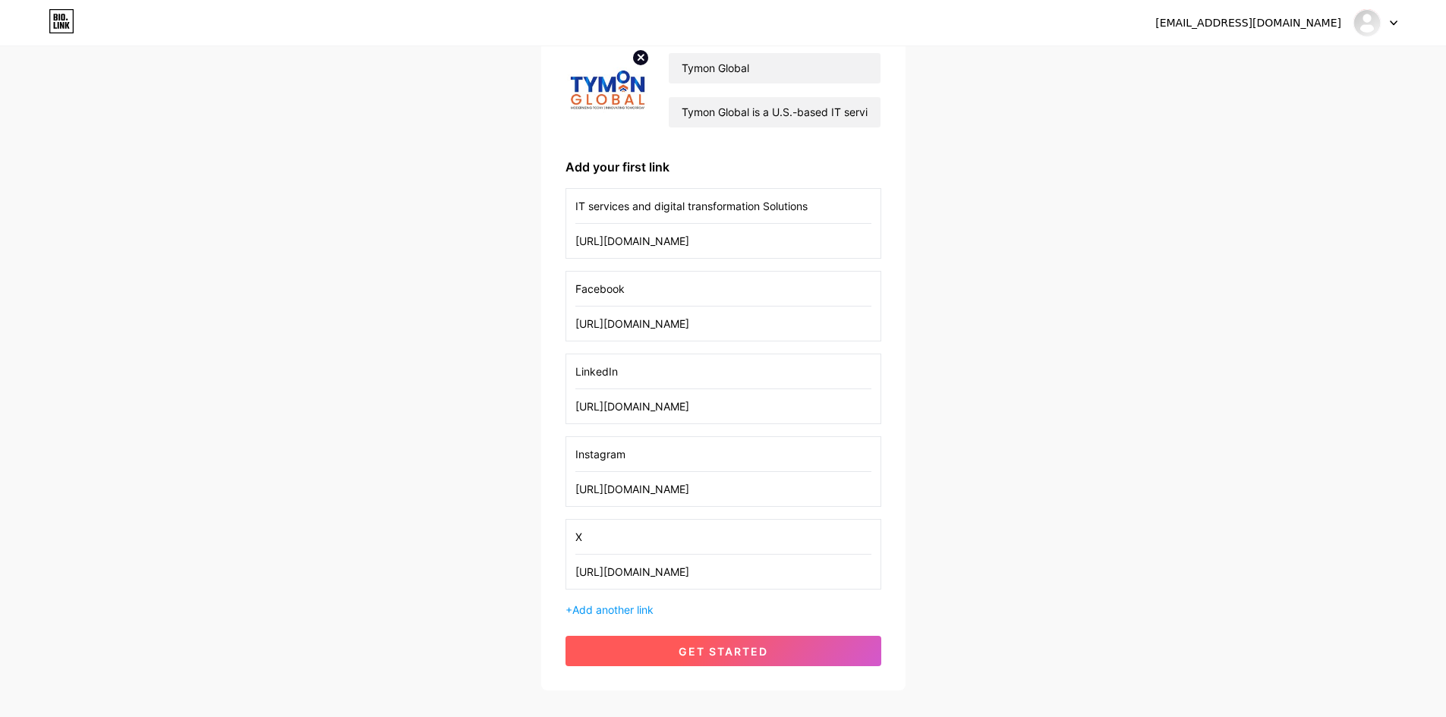
type input "X"
click at [702, 648] on span "get started" at bounding box center [723, 651] width 90 height 13
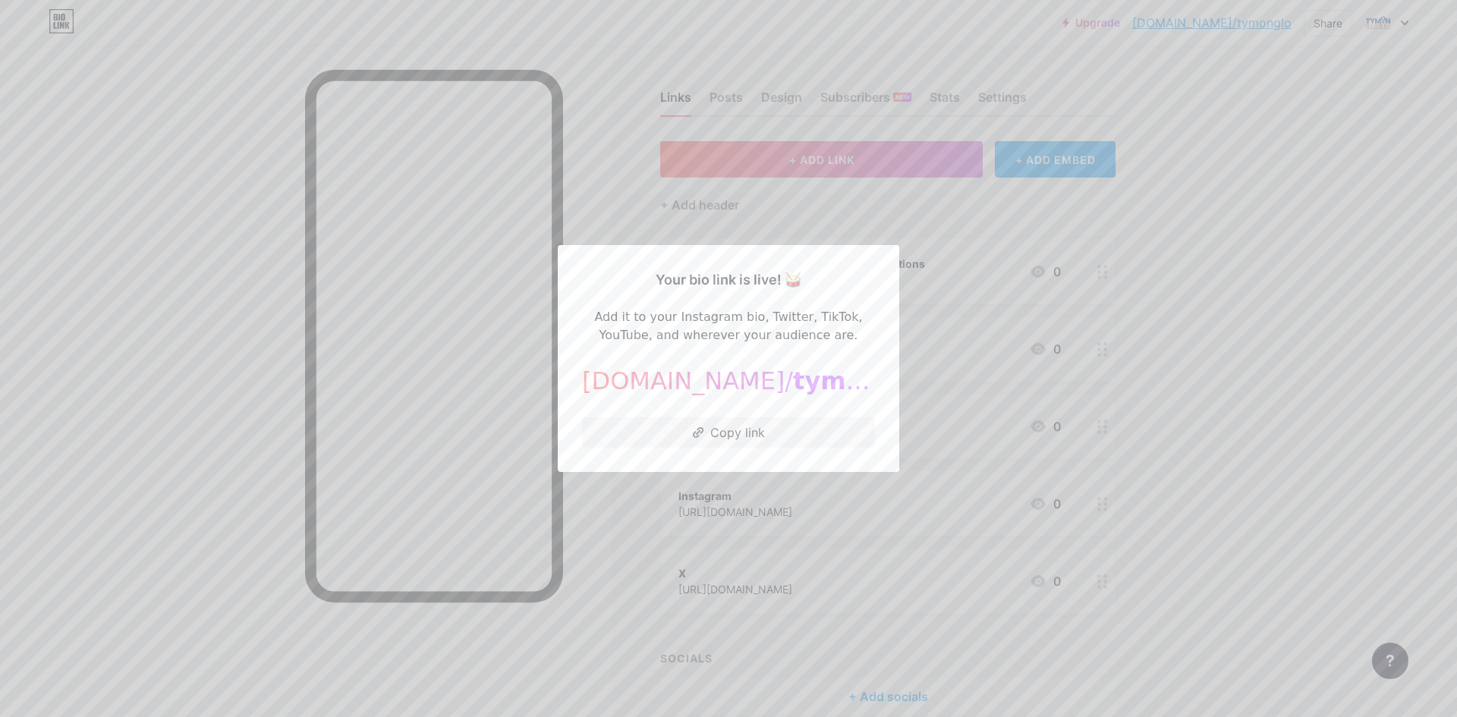
click at [967, 500] on div at bounding box center [728, 358] width 1457 height 717
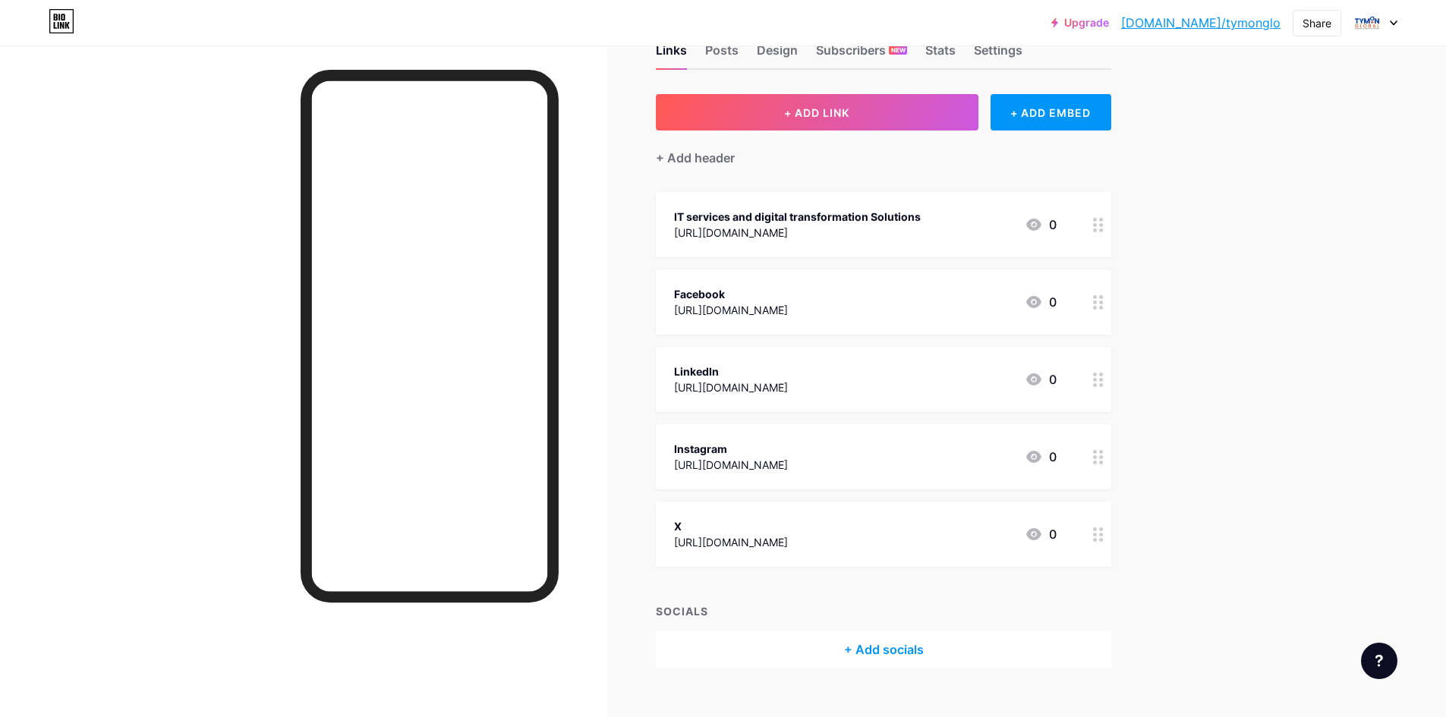
scroll to position [73, 0]
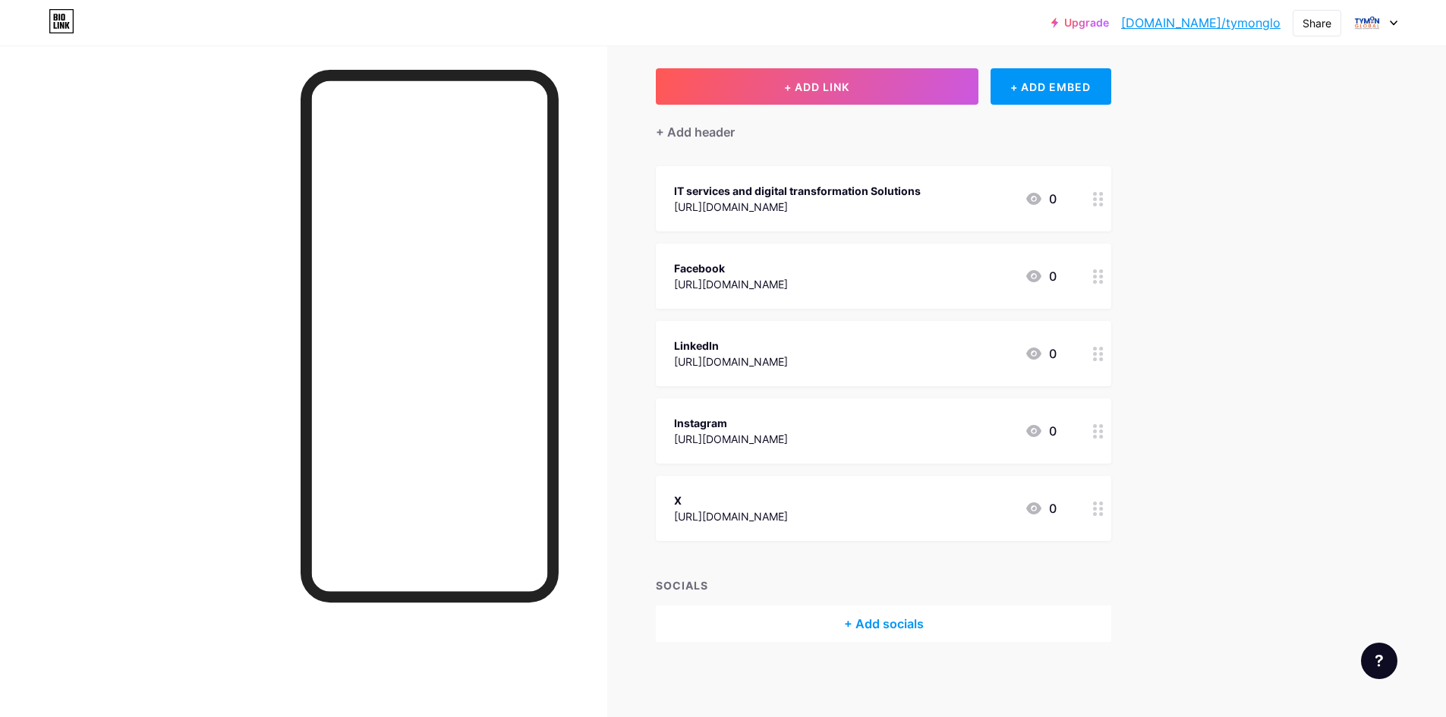
click at [355, 6] on div "Upgrade bio.link/tymong... bio.link/tymonglo Share Switch accounts Tymon Global…" at bounding box center [723, 23] width 1446 height 46
click at [39, 231] on div at bounding box center [303, 404] width 607 height 717
click at [1212, 24] on link "bio.link/tymonglo" at bounding box center [1200, 23] width 159 height 18
click at [1388, 19] on div at bounding box center [1375, 22] width 44 height 27
click at [1286, 168] on link "Account settings" at bounding box center [1302, 172] width 188 height 41
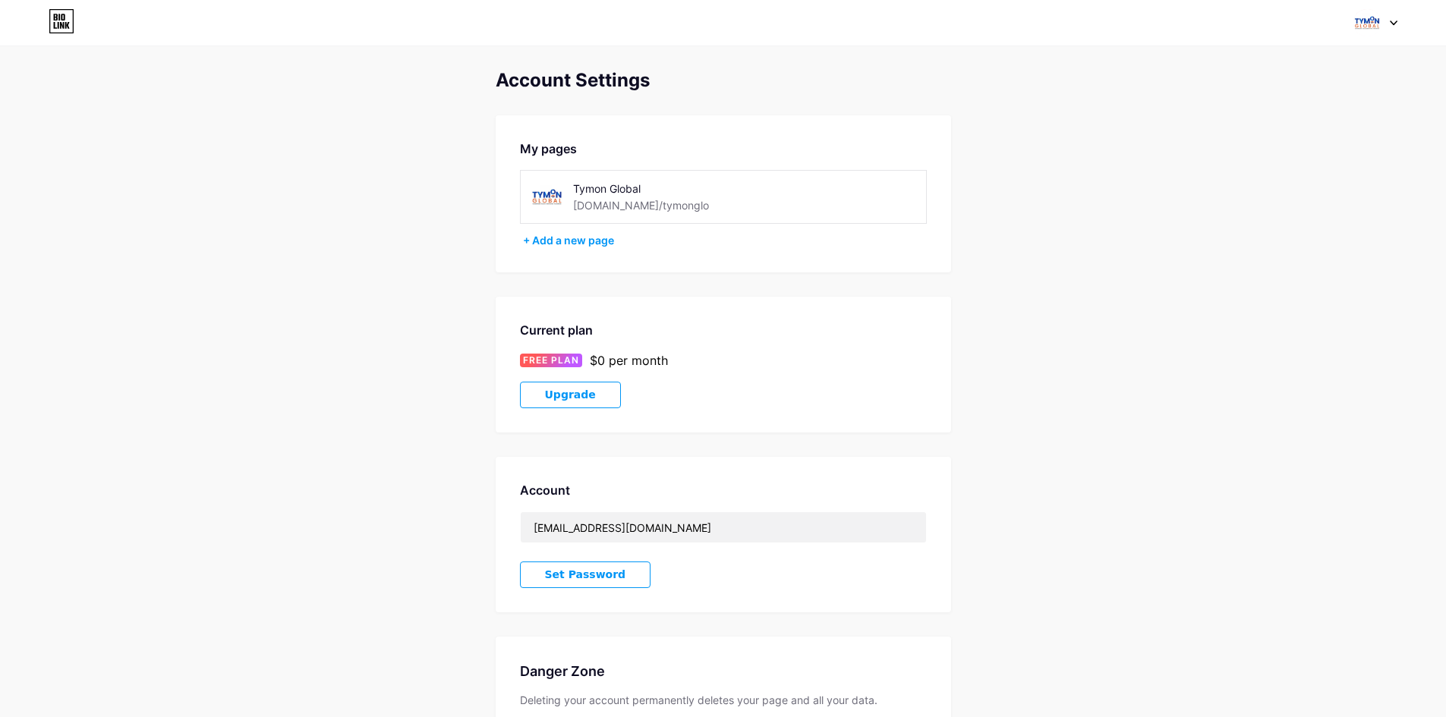
click at [612, 200] on div "bio.link/tymonglo" at bounding box center [641, 205] width 136 height 16
click at [614, 181] on div "Tymon Global" at bounding box center [674, 189] width 203 height 16
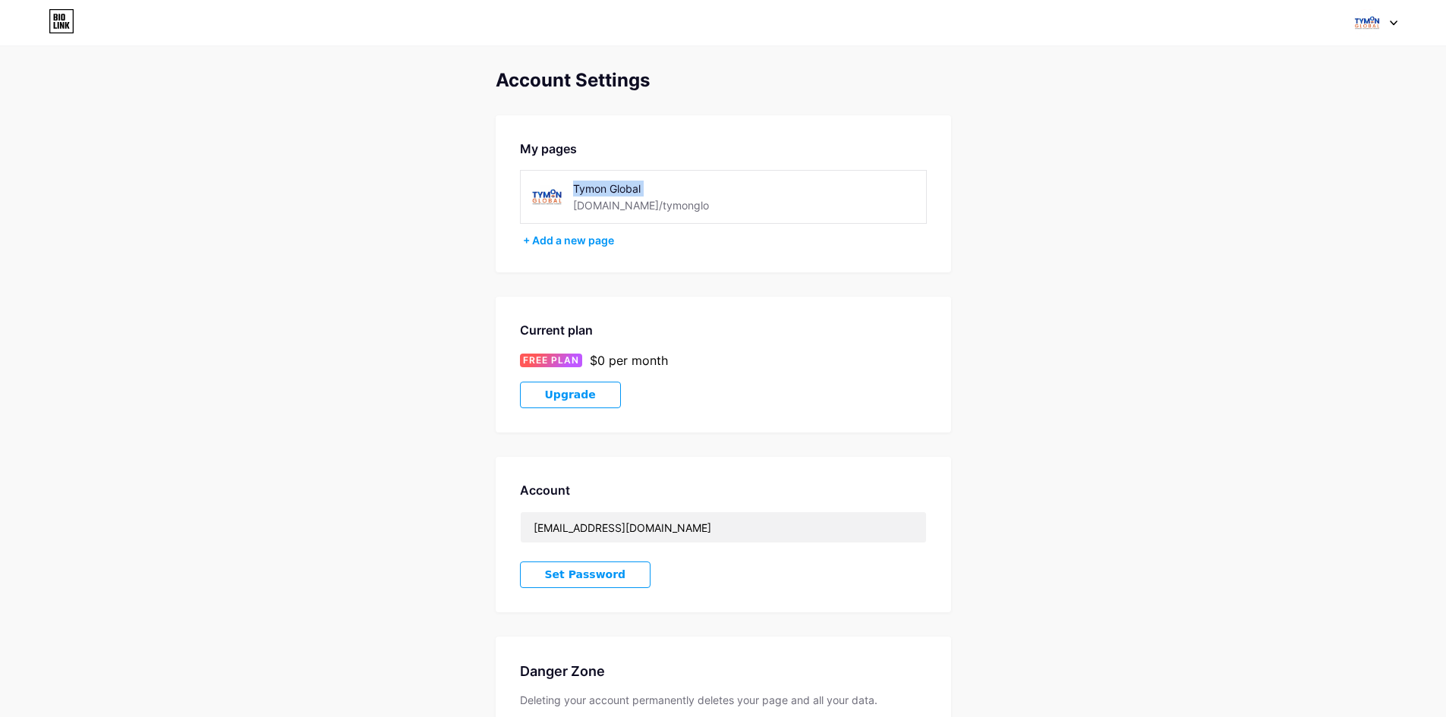
click at [613, 181] on div "Tymon Global" at bounding box center [674, 189] width 203 height 16
click at [639, 201] on div "bio.link/tymonglo" at bounding box center [641, 205] width 136 height 16
